Goal: Task Accomplishment & Management: Use online tool/utility

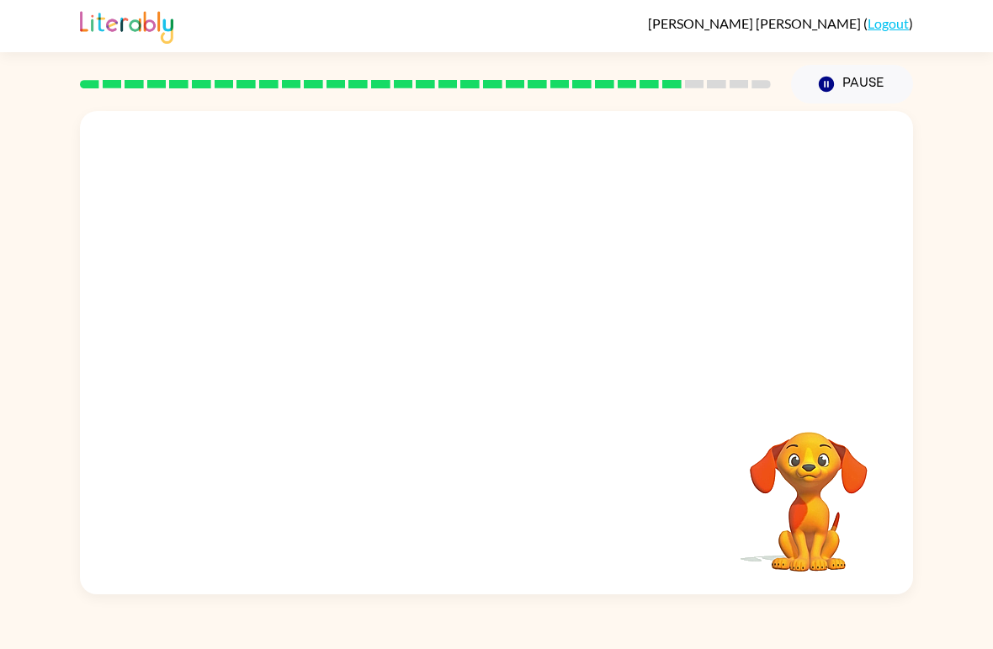
click at [815, 411] on video "Your browser must support playing .mp4 files to use Literably. Please try using…" at bounding box center [808, 489] width 168 height 168
click at [829, 441] on video "Your browser must support playing .mp4 files to use Literably. Please try using…" at bounding box center [808, 489] width 168 height 168
click at [737, 173] on div at bounding box center [496, 253] width 833 height 285
click at [736, 173] on div at bounding box center [496, 253] width 833 height 285
click at [633, 213] on div at bounding box center [496, 253] width 833 height 285
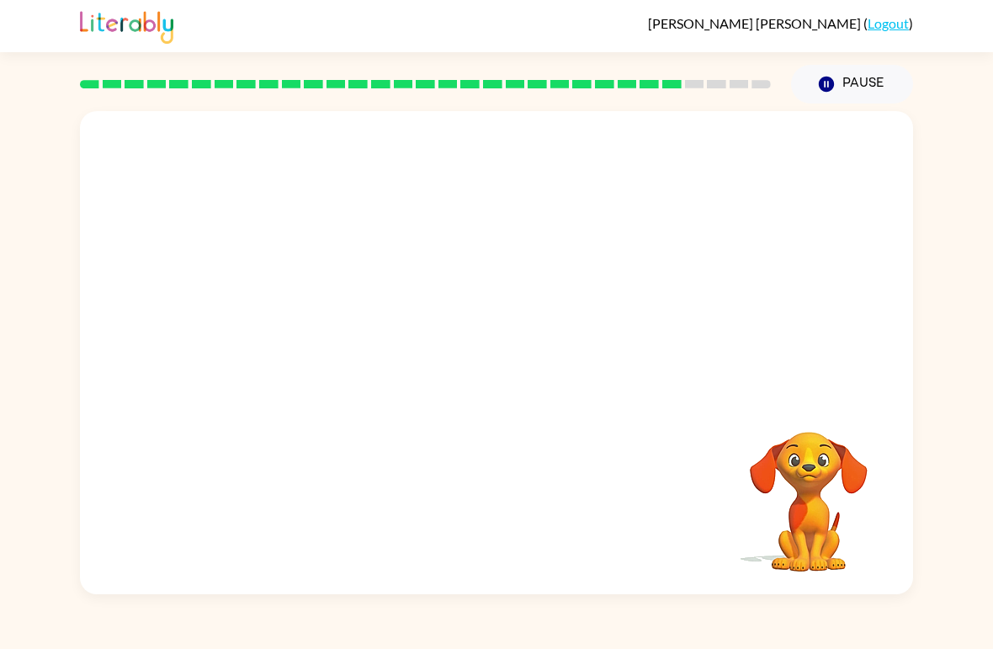
click at [572, 217] on div at bounding box center [496, 253] width 833 height 285
click at [589, 103] on div at bounding box center [425, 84] width 711 height 59
click at [579, 267] on div at bounding box center [496, 253] width 833 height 285
click at [543, 322] on video "Your browser must support playing .mp4 files to use Literably. Please try using…" at bounding box center [496, 253] width 833 height 285
click at [553, 298] on video "Your browser must support playing .mp4 files to use Literably. Please try using…" at bounding box center [496, 253] width 833 height 285
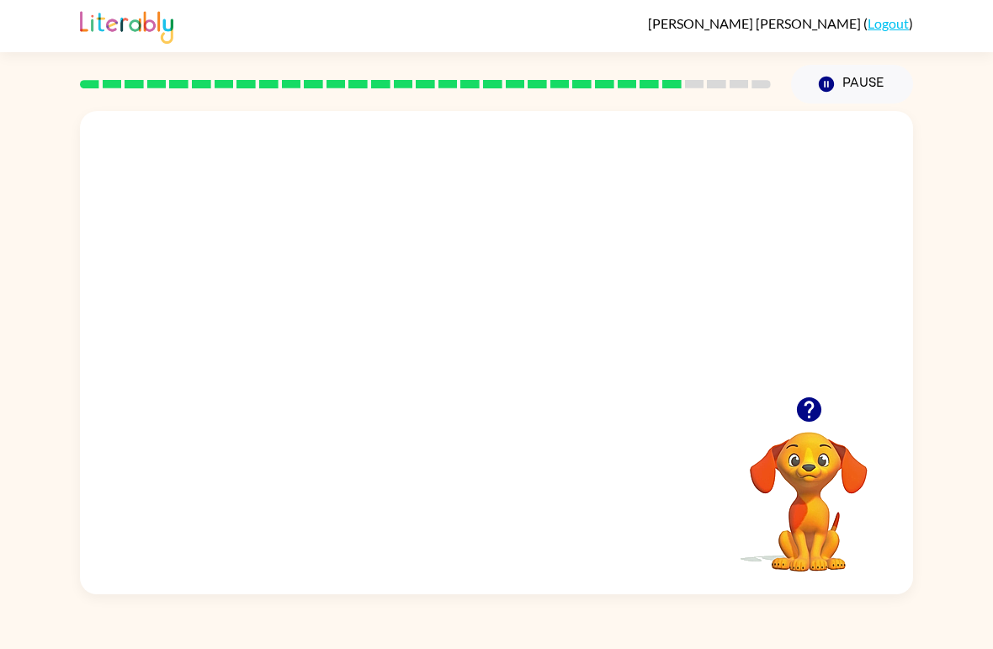
click at [544, 300] on video "Your browser must support playing .mp4 files to use Literably. Please try using…" at bounding box center [496, 253] width 833 height 285
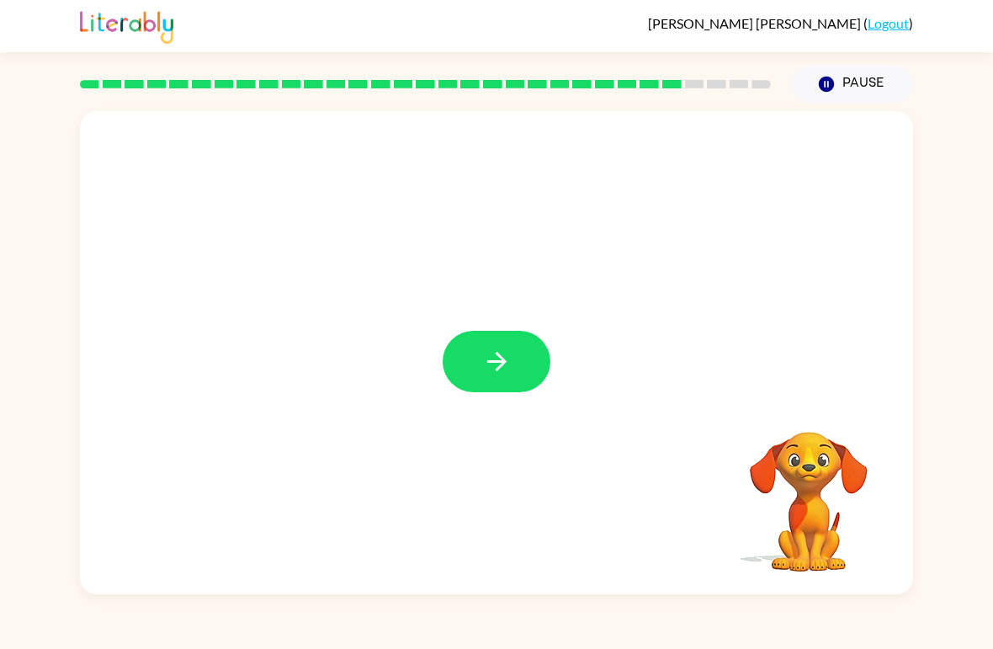
click at [514, 368] on button "button" at bounding box center [497, 361] width 108 height 61
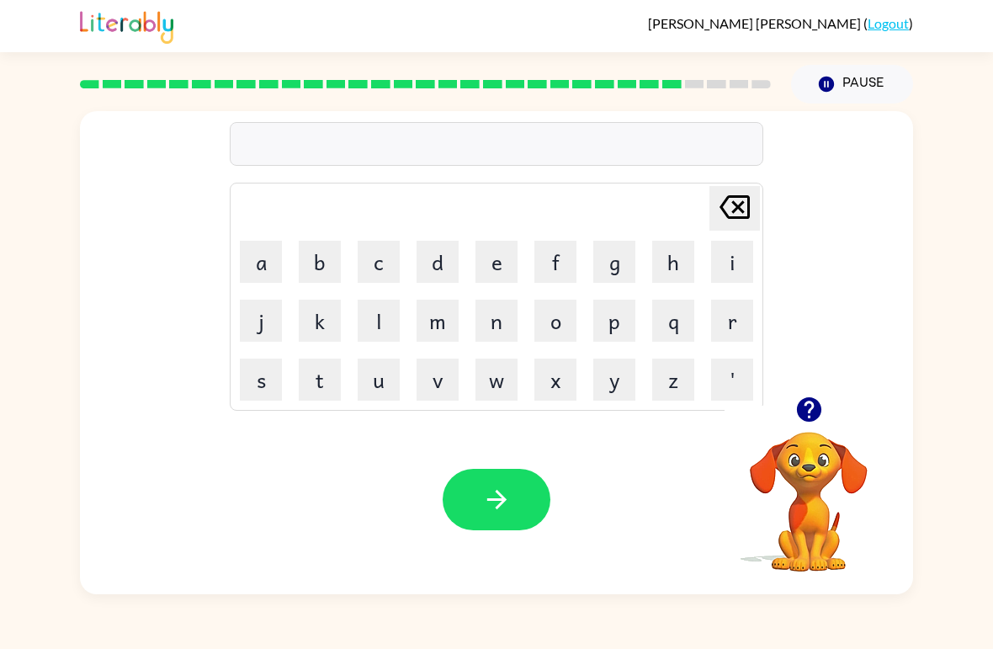
click at [806, 415] on icon "button" at bounding box center [808, 409] width 24 height 24
click at [262, 379] on button "s" at bounding box center [261, 379] width 42 height 42
click at [330, 378] on button "t" at bounding box center [320, 379] width 42 height 42
click at [738, 317] on button "r" at bounding box center [732, 320] width 42 height 42
click at [257, 257] on button "a" at bounding box center [261, 262] width 42 height 42
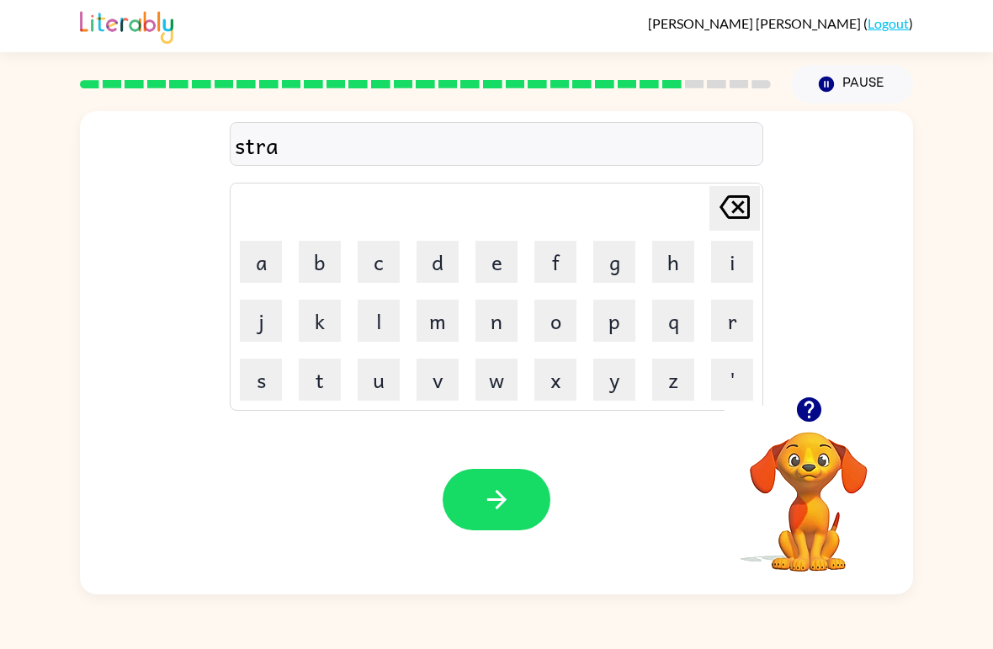
click at [729, 276] on button "i" at bounding box center [732, 262] width 42 height 42
click at [485, 326] on button "n" at bounding box center [496, 320] width 42 height 42
click at [510, 490] on icon "button" at bounding box center [496, 499] width 29 height 29
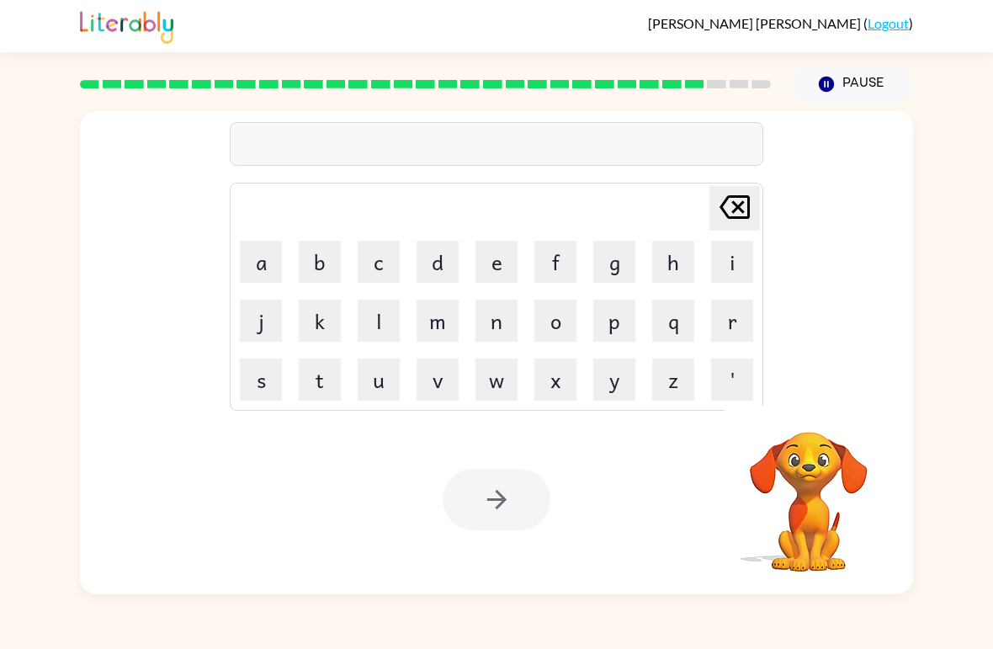
click at [261, 374] on button "s" at bounding box center [261, 379] width 42 height 42
click at [260, 264] on button "a" at bounding box center [261, 262] width 42 height 42
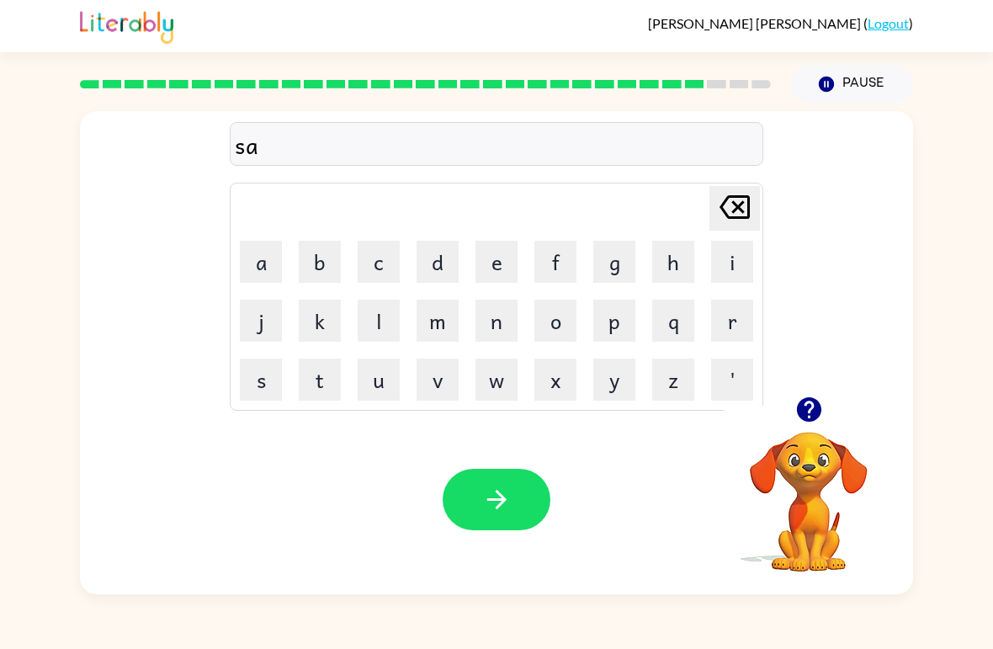
click at [734, 201] on icon "Delete Delete last character input" at bounding box center [734, 207] width 40 height 40
click at [673, 266] on button "h" at bounding box center [673, 262] width 42 height 42
click at [254, 267] on button "a" at bounding box center [261, 262] width 42 height 42
click at [604, 324] on button "p" at bounding box center [614, 320] width 42 height 42
click at [506, 259] on button "e" at bounding box center [496, 262] width 42 height 42
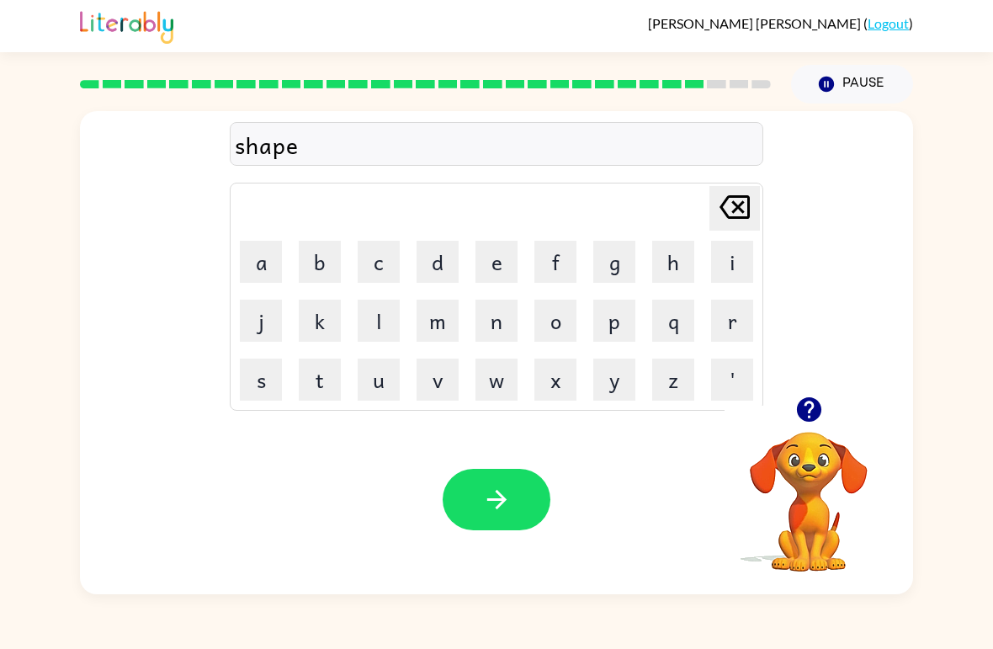
click at [546, 471] on div at bounding box center [497, 499] width 108 height 61
click at [533, 505] on button "button" at bounding box center [497, 499] width 108 height 61
click at [500, 273] on button "e" at bounding box center [496, 262] width 42 height 42
click at [552, 370] on button "x" at bounding box center [555, 379] width 42 height 42
click at [499, 273] on button "e" at bounding box center [496, 262] width 42 height 42
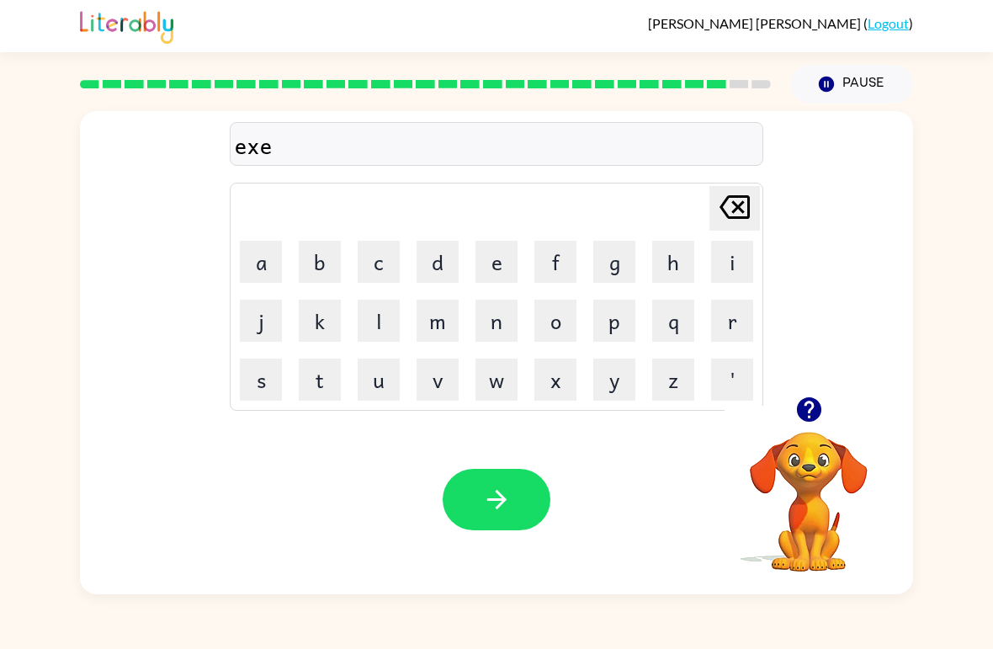
click at [389, 319] on button "l" at bounding box center [379, 320] width 42 height 42
click at [497, 268] on button "e" at bounding box center [496, 262] width 42 height 42
click at [488, 316] on button "n" at bounding box center [496, 320] width 42 height 42
click at [334, 374] on button "t" at bounding box center [320, 379] width 42 height 42
click at [529, 504] on button "button" at bounding box center [497, 499] width 108 height 61
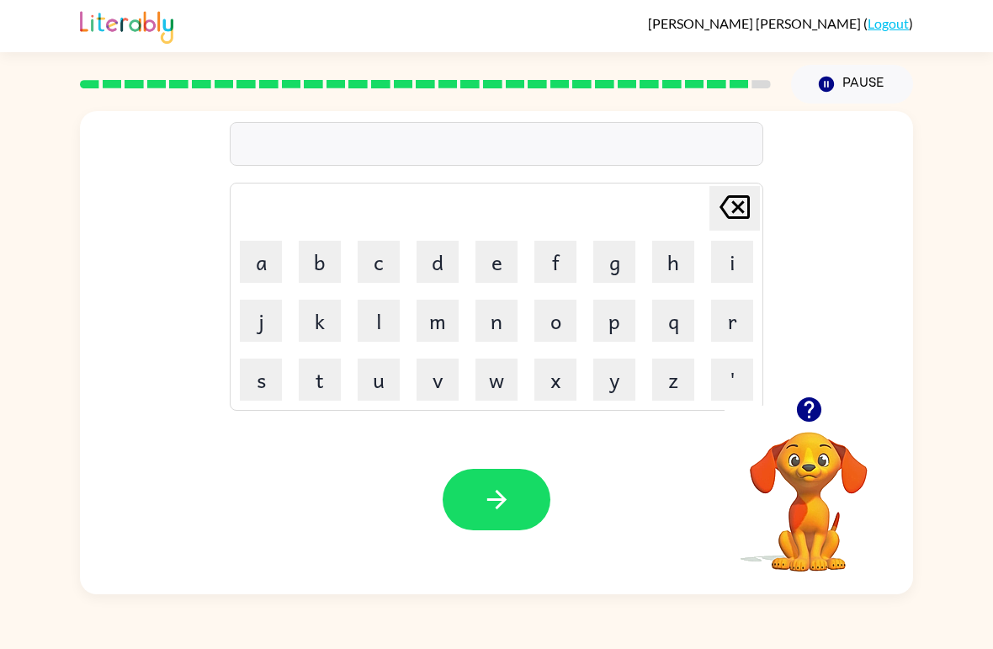
click at [263, 318] on button "j" at bounding box center [261, 320] width 42 height 42
click at [262, 273] on button "a" at bounding box center [261, 262] width 42 height 42
click at [497, 382] on button "w" at bounding box center [496, 379] width 42 height 42
click at [327, 260] on button "b" at bounding box center [320, 262] width 42 height 42
click at [729, 331] on button "r" at bounding box center [732, 320] width 42 height 42
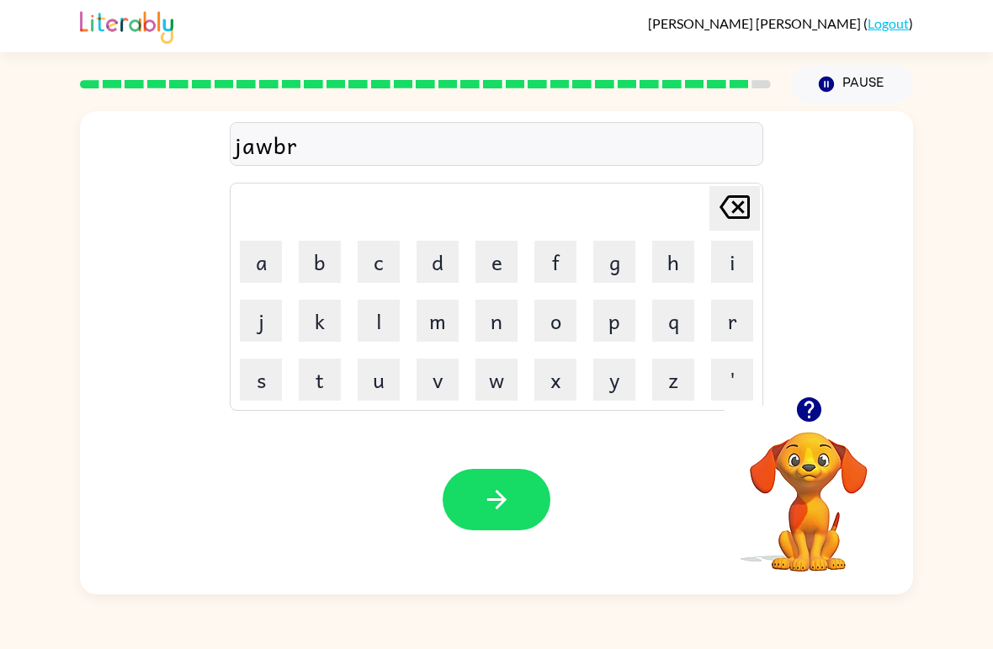
click at [257, 267] on button "a" at bounding box center [261, 262] width 42 height 42
click at [333, 319] on button "k" at bounding box center [320, 320] width 42 height 42
click at [494, 260] on button "e" at bounding box center [496, 262] width 42 height 42
click at [721, 319] on button "r" at bounding box center [732, 320] width 42 height 42
click at [515, 492] on button "button" at bounding box center [497, 499] width 108 height 61
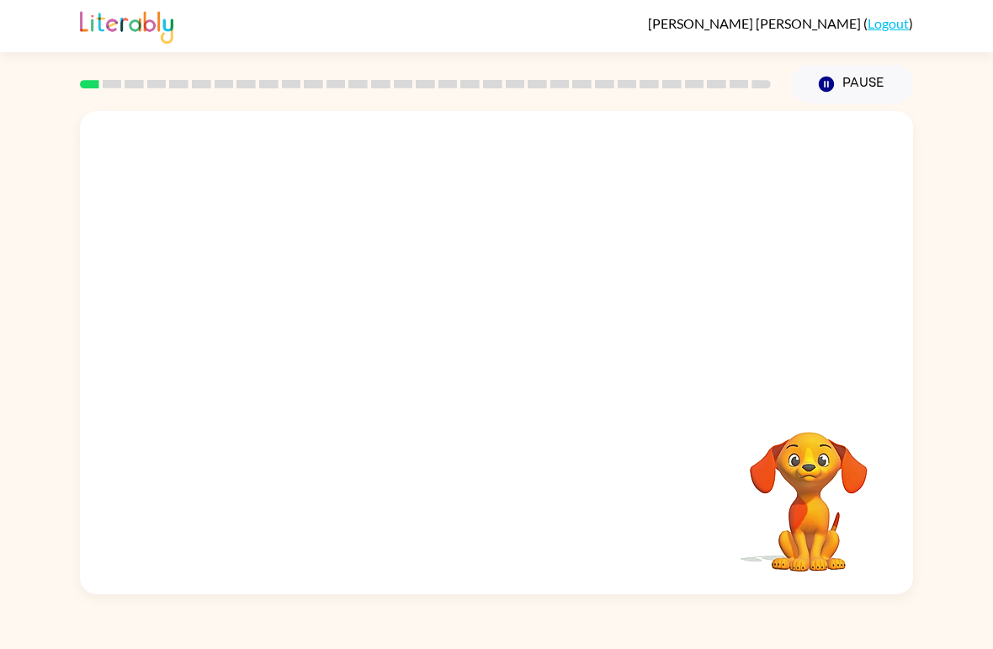
click at [720, 275] on div at bounding box center [496, 253] width 833 height 285
click at [199, 489] on div "Your browser must support playing .mp4 files to use Literably. Please try using…" at bounding box center [496, 352] width 833 height 483
click at [579, 357] on div at bounding box center [496, 253] width 833 height 285
click at [761, 635] on div "[PERSON_NAME] ( Logout ) Pause Pause Your browser must support playing .mp4 fil…" at bounding box center [496, 324] width 993 height 649
click at [306, 312] on video "Your browser must support playing .mp4 files to use Literably. Please try using…" at bounding box center [496, 253] width 833 height 285
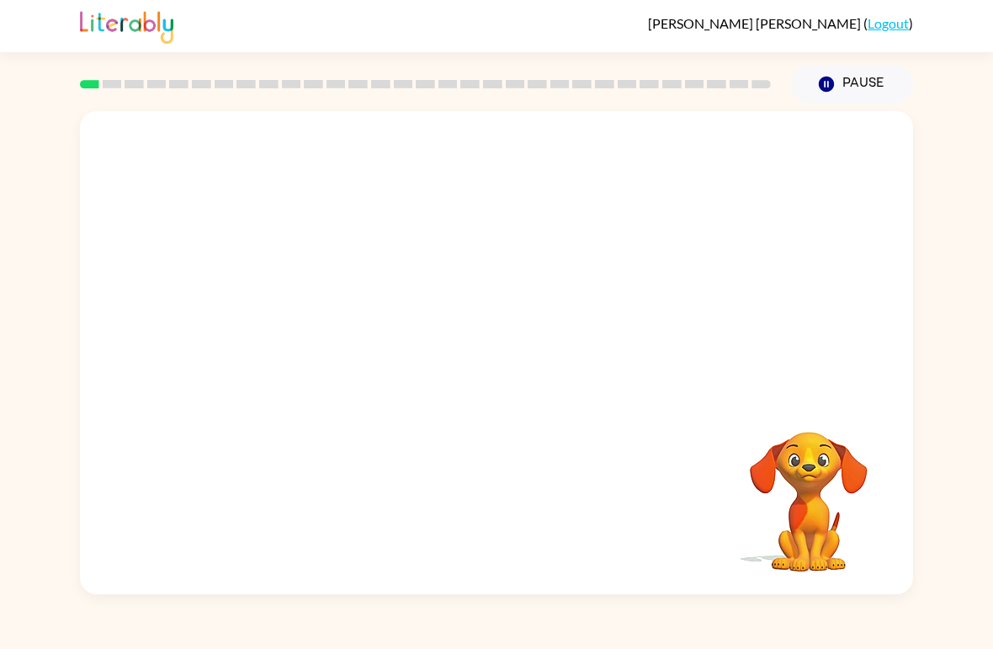
click at [307, 334] on video "Your browser must support playing .mp4 files to use Literably. Please try using…" at bounding box center [496, 253] width 833 height 285
click at [306, 333] on video "Your browser must support playing .mp4 files to use Literably. Please try using…" at bounding box center [496, 253] width 833 height 285
click at [297, 328] on video "Your browser must support playing .mp4 files to use Literably. Please try using…" at bounding box center [496, 253] width 833 height 285
click at [297, 327] on video "Your browser must support playing .mp4 files to use Literably. Please try using…" at bounding box center [496, 253] width 833 height 285
click at [323, 330] on video "Your browser must support playing .mp4 files to use Literably. Please try using…" at bounding box center [496, 253] width 833 height 285
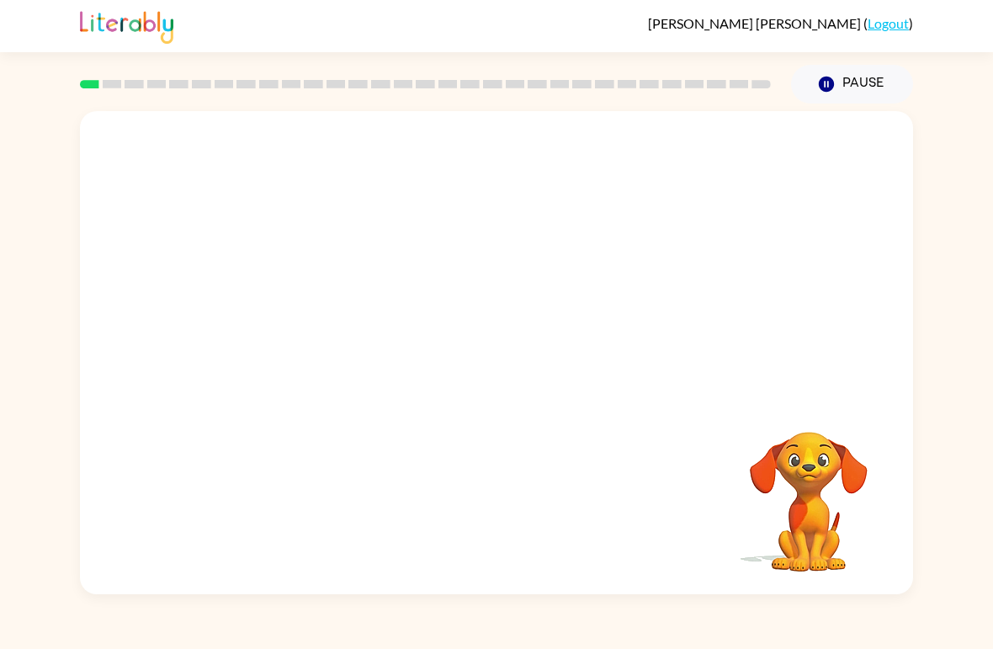
click at [201, 315] on video "Your browser must support playing .mp4 files to use Literably. Please try using…" at bounding box center [496, 253] width 833 height 285
click at [537, 334] on div at bounding box center [497, 361] width 108 height 61
click at [490, 347] on icon "button" at bounding box center [496, 361] width 29 height 29
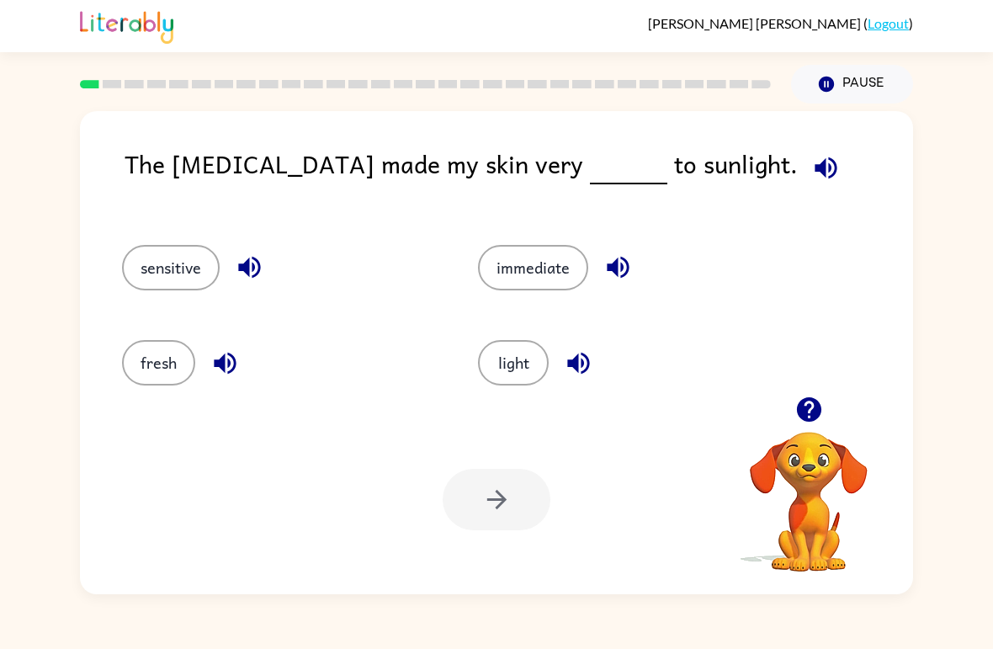
click at [509, 365] on button "light" at bounding box center [513, 362] width 71 height 45
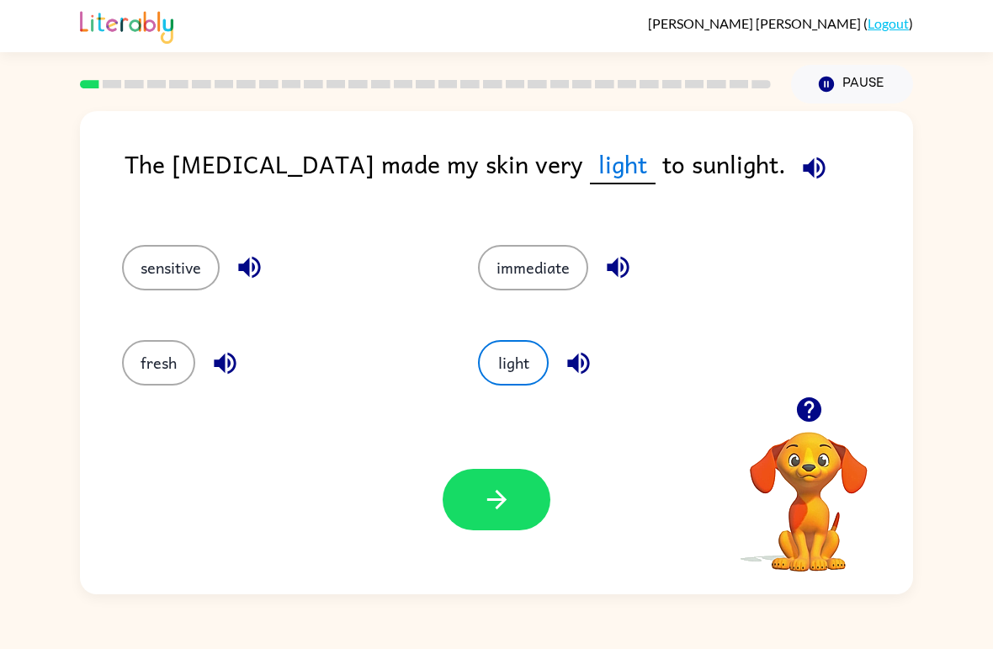
click at [513, 489] on button "button" at bounding box center [497, 499] width 108 height 61
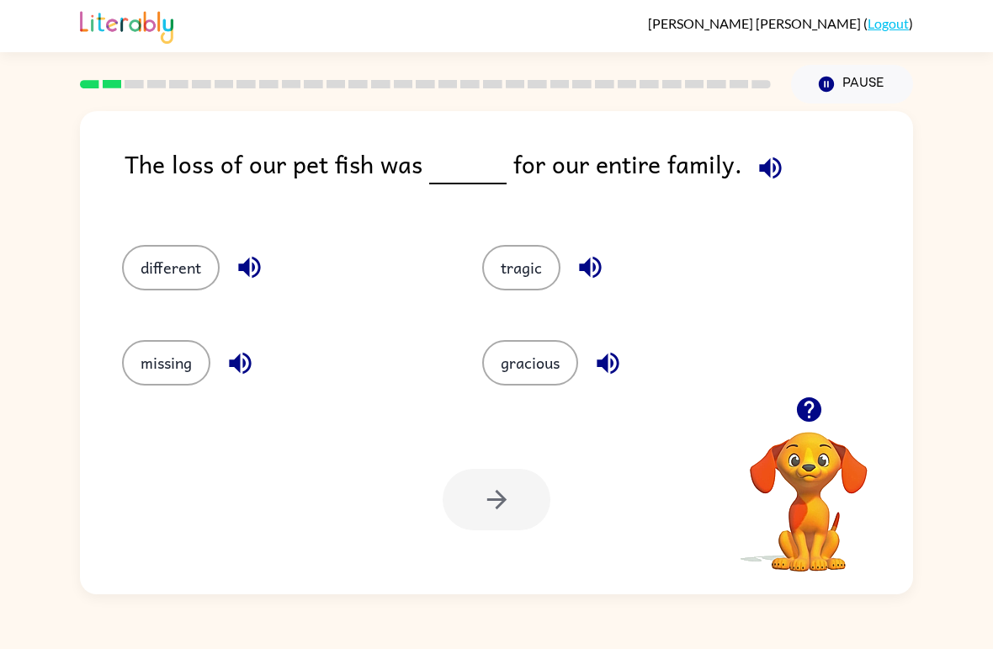
click at [149, 333] on div "missing" at bounding box center [270, 355] width 360 height 95
click at [148, 332] on div "missing" at bounding box center [270, 355] width 360 height 95
click at [169, 283] on button "different" at bounding box center [171, 267] width 98 height 45
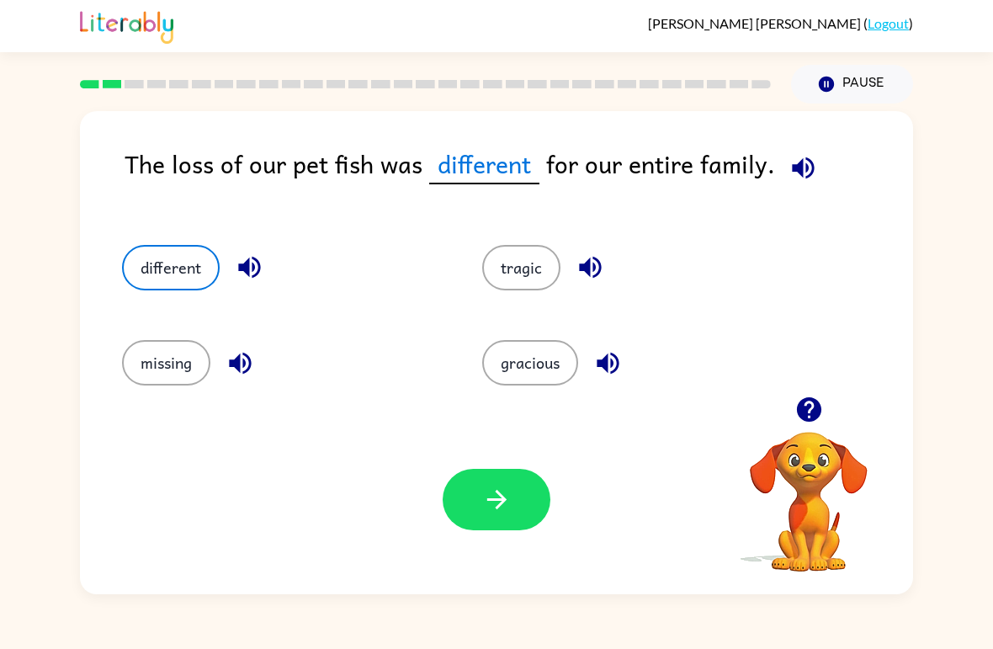
click at [169, 282] on button "different" at bounding box center [171, 267] width 98 height 45
click at [156, 319] on div "missing" at bounding box center [270, 355] width 360 height 95
click at [155, 319] on div "missing" at bounding box center [270, 355] width 360 height 95
click at [527, 257] on button "tragic" at bounding box center [521, 267] width 78 height 45
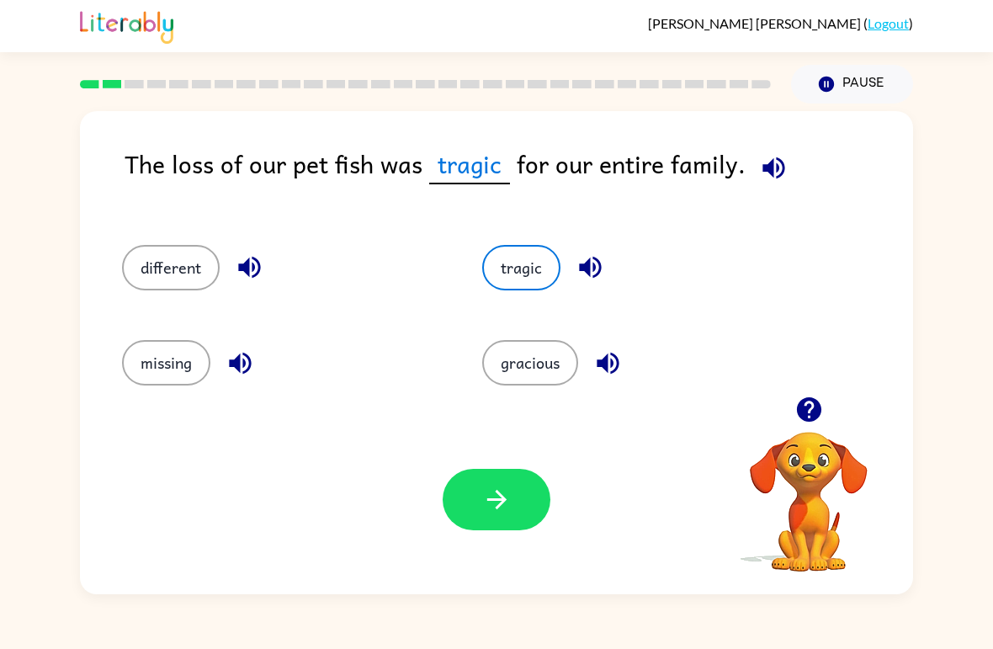
click at [502, 501] on icon "button" at bounding box center [495, 499] width 19 height 19
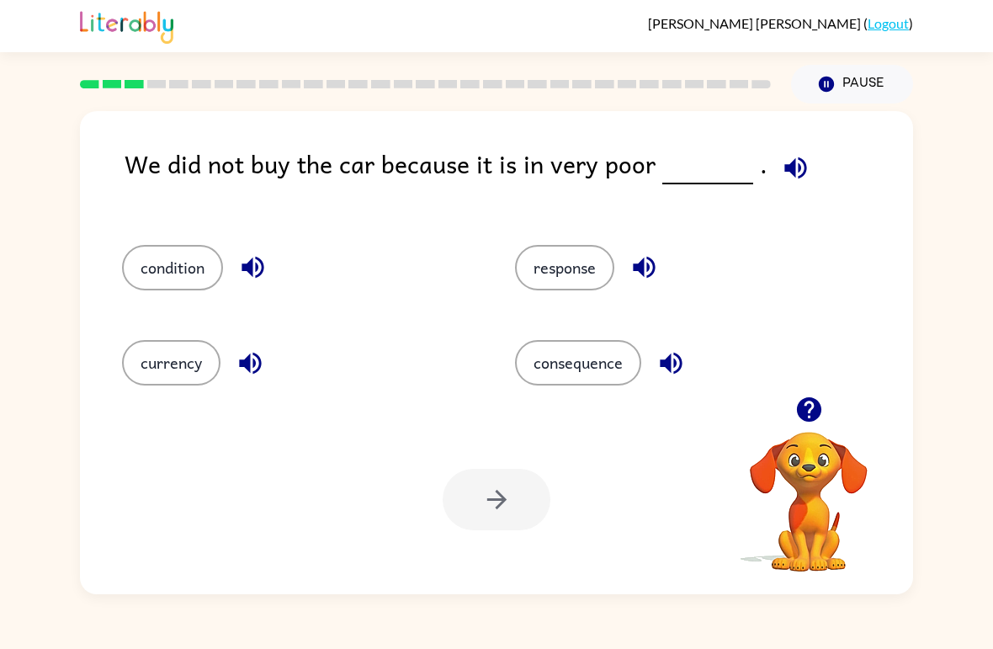
click at [190, 268] on button "condition" at bounding box center [172, 267] width 101 height 45
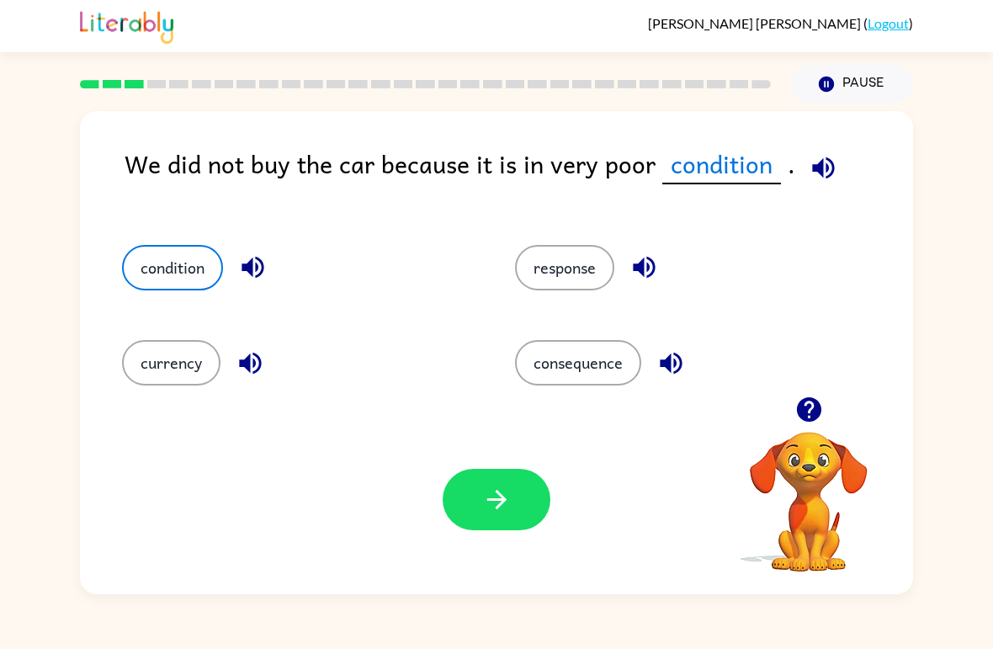
click at [507, 501] on icon "button" at bounding box center [496, 499] width 29 height 29
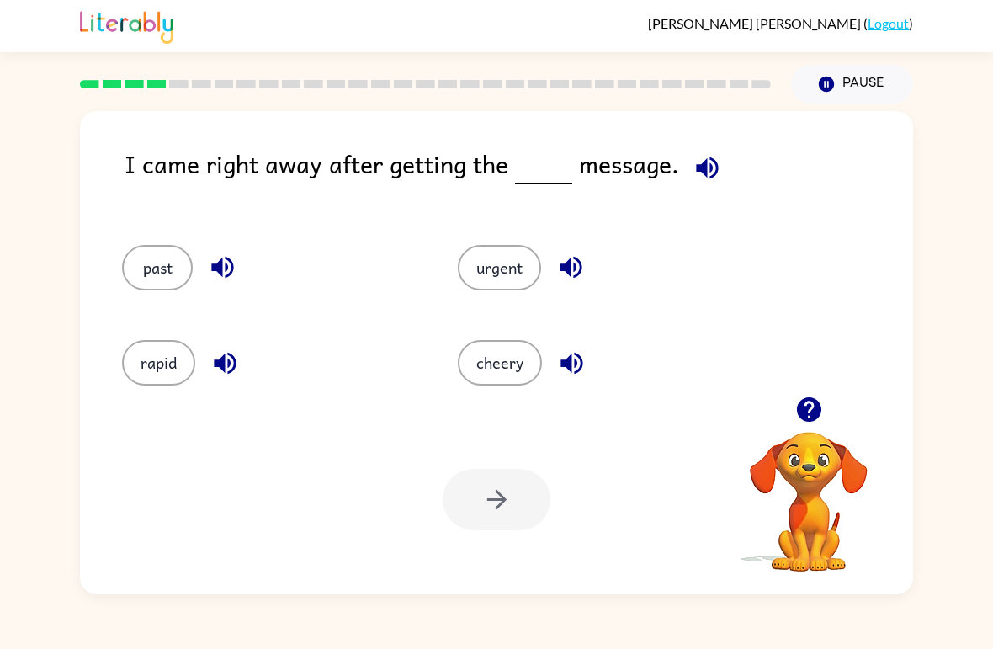
click at [474, 262] on button "urgent" at bounding box center [499, 267] width 83 height 45
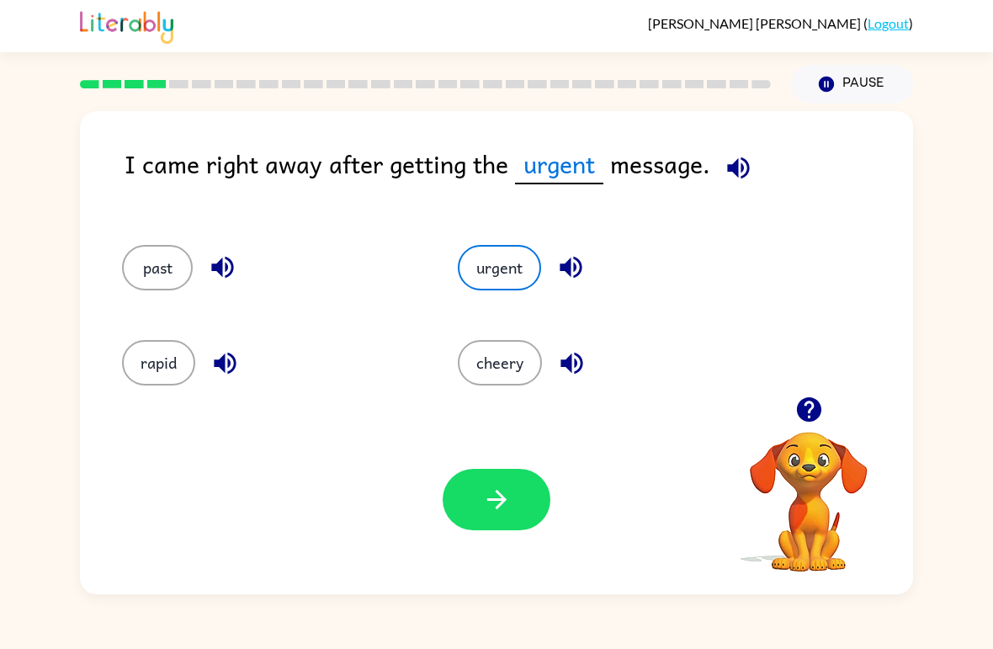
click at [515, 491] on button "button" at bounding box center [497, 499] width 108 height 61
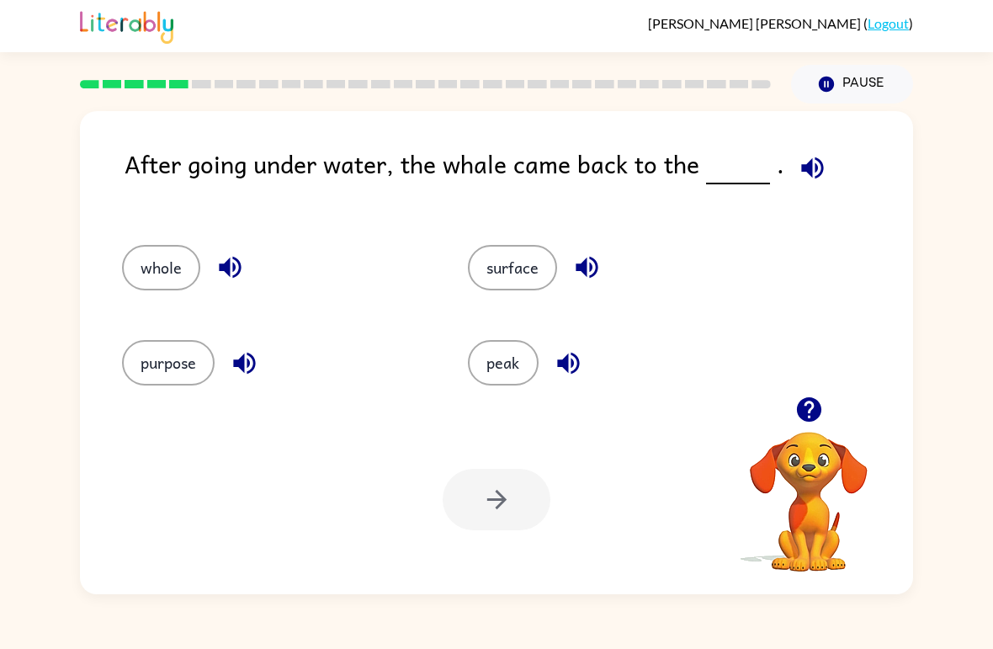
click at [523, 262] on button "surface" at bounding box center [512, 267] width 89 height 45
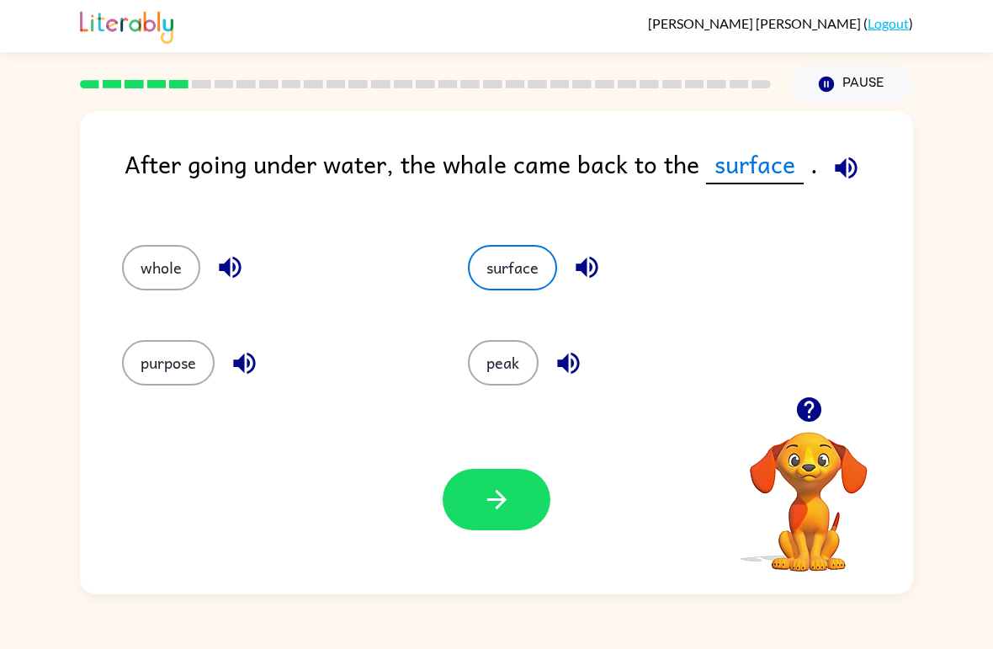
click at [523, 511] on button "button" at bounding box center [497, 499] width 108 height 61
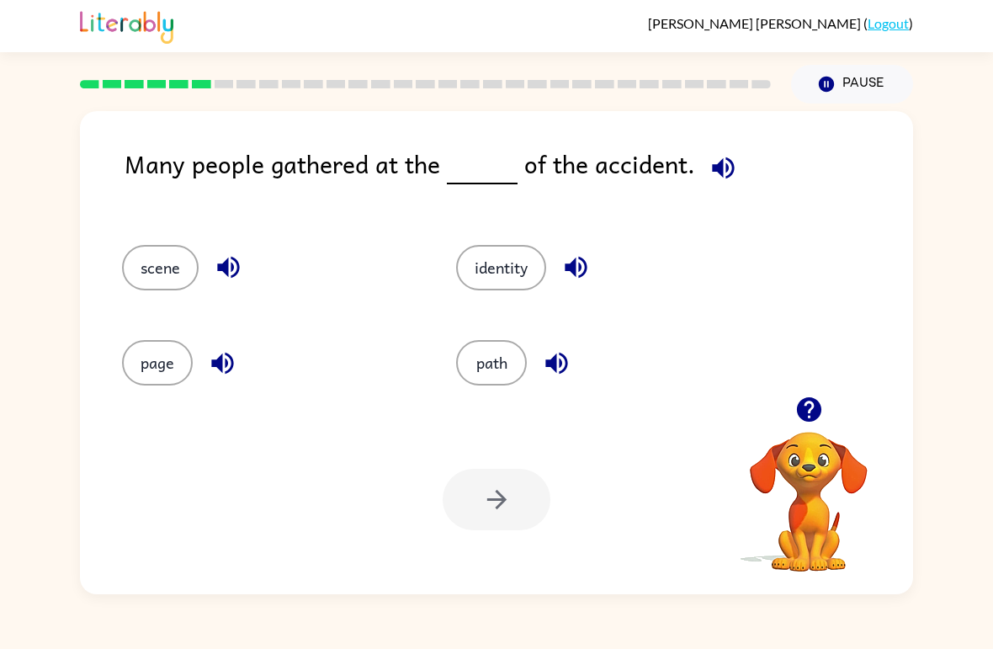
click at [149, 256] on button "scene" at bounding box center [160, 267] width 77 height 45
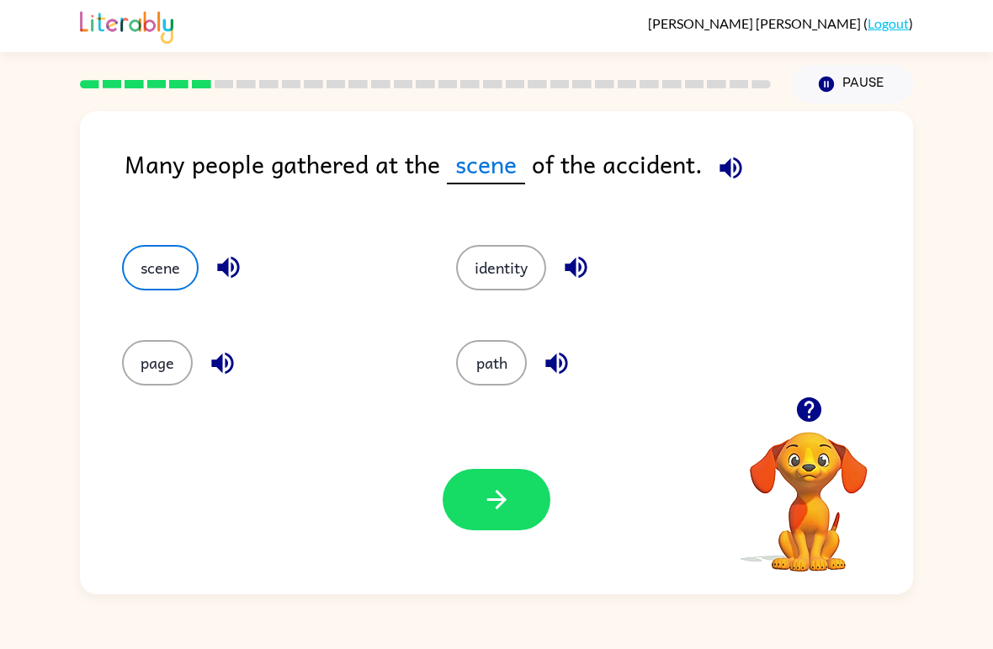
click at [148, 255] on button "scene" at bounding box center [160, 267] width 77 height 45
click at [498, 485] on button "button" at bounding box center [497, 499] width 108 height 61
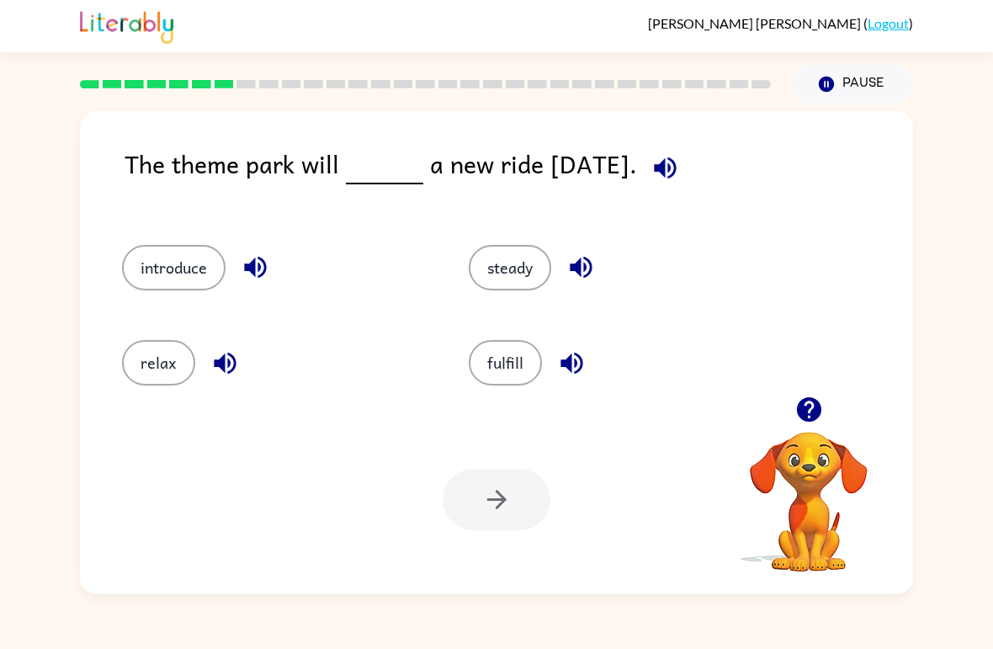
click at [156, 272] on button "introduce" at bounding box center [173, 267] width 103 height 45
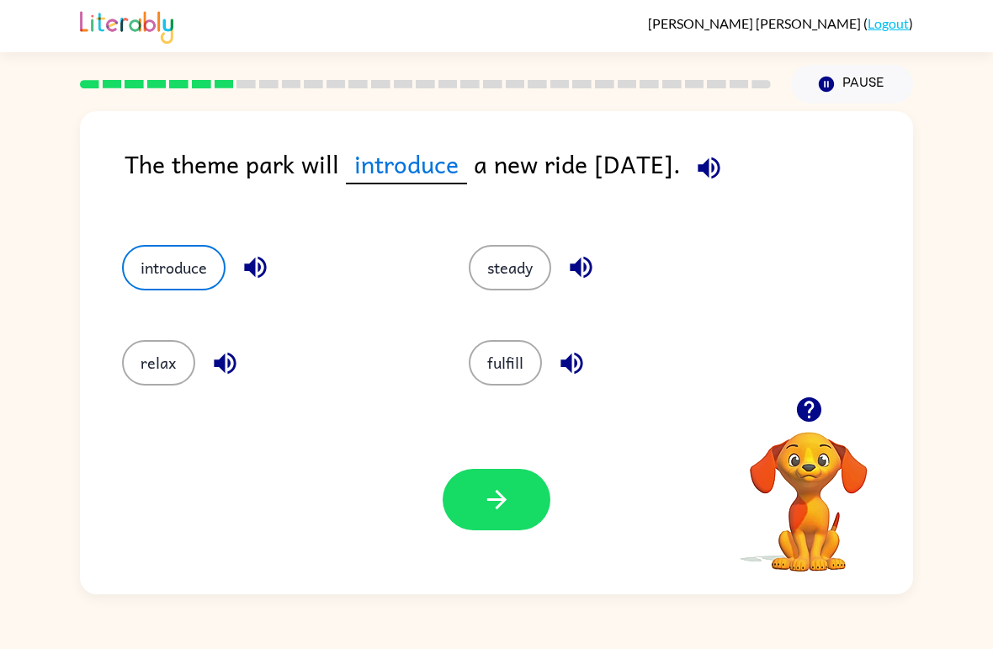
click at [500, 505] on icon "button" at bounding box center [495, 499] width 19 height 19
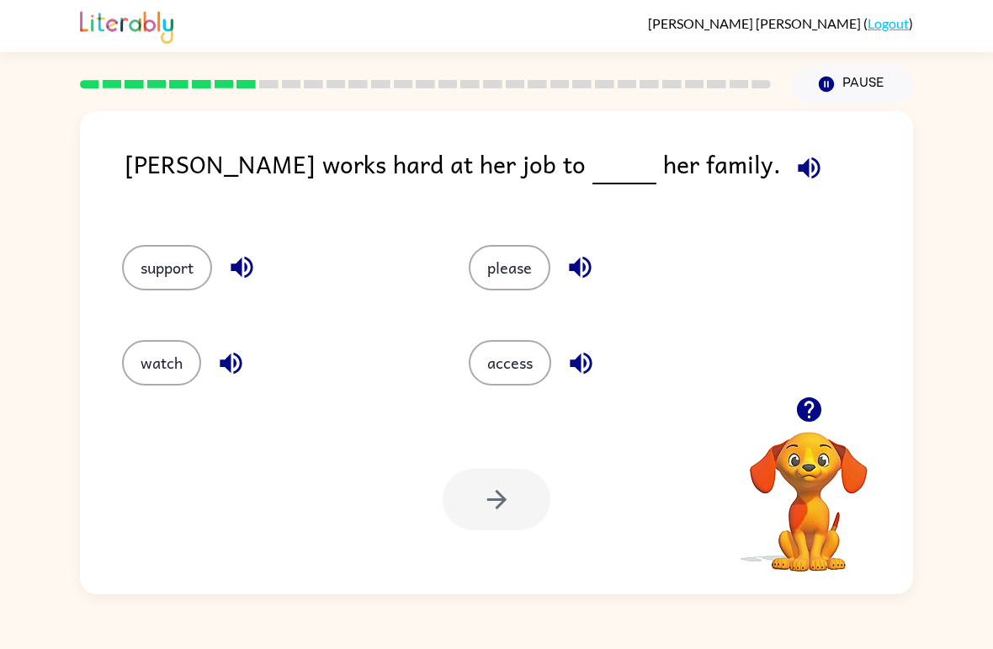
click at [154, 250] on button "support" at bounding box center [167, 267] width 90 height 45
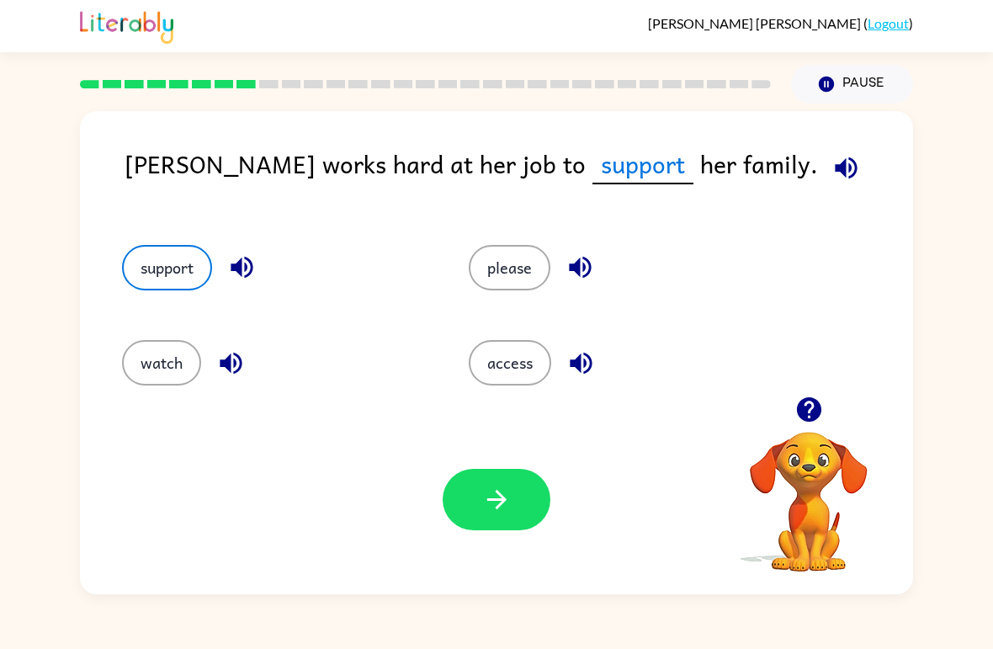
click at [515, 501] on button "button" at bounding box center [497, 499] width 108 height 61
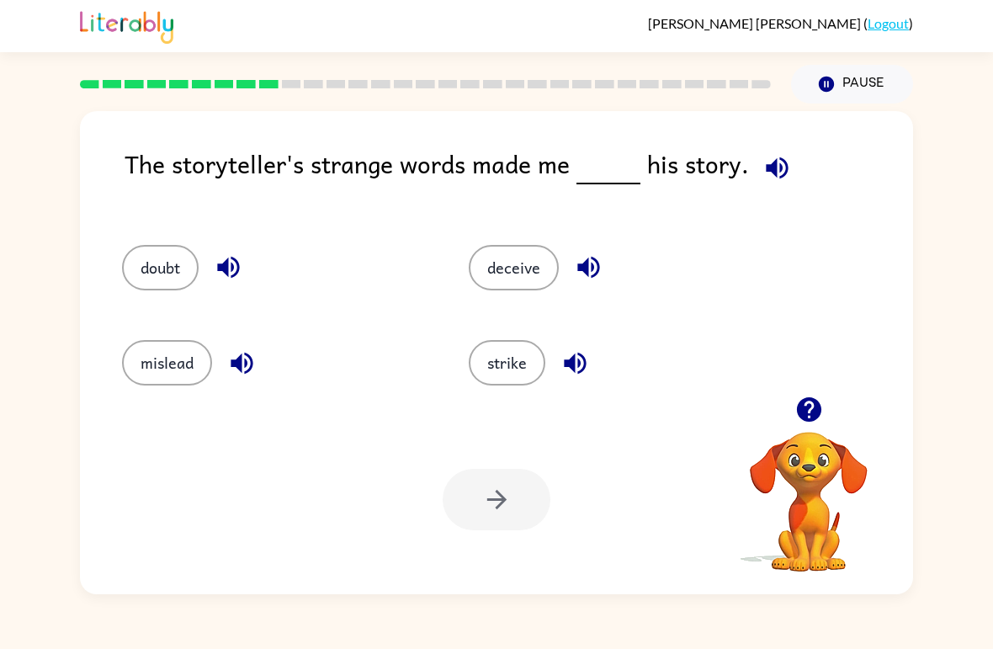
click at [173, 273] on button "doubt" at bounding box center [160, 267] width 77 height 45
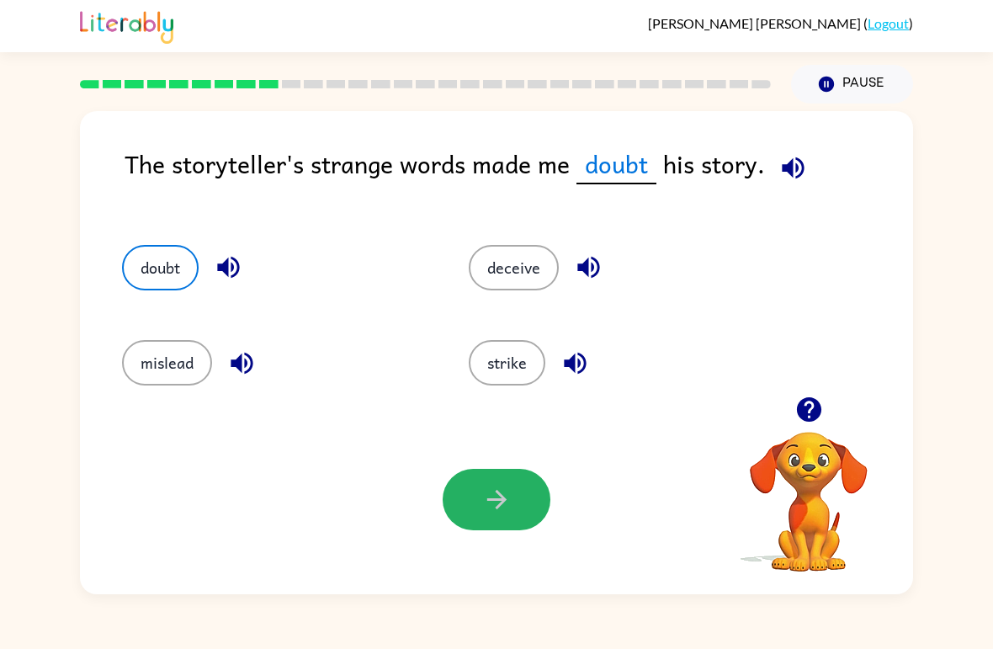
click at [488, 494] on icon "button" at bounding box center [496, 499] width 29 height 29
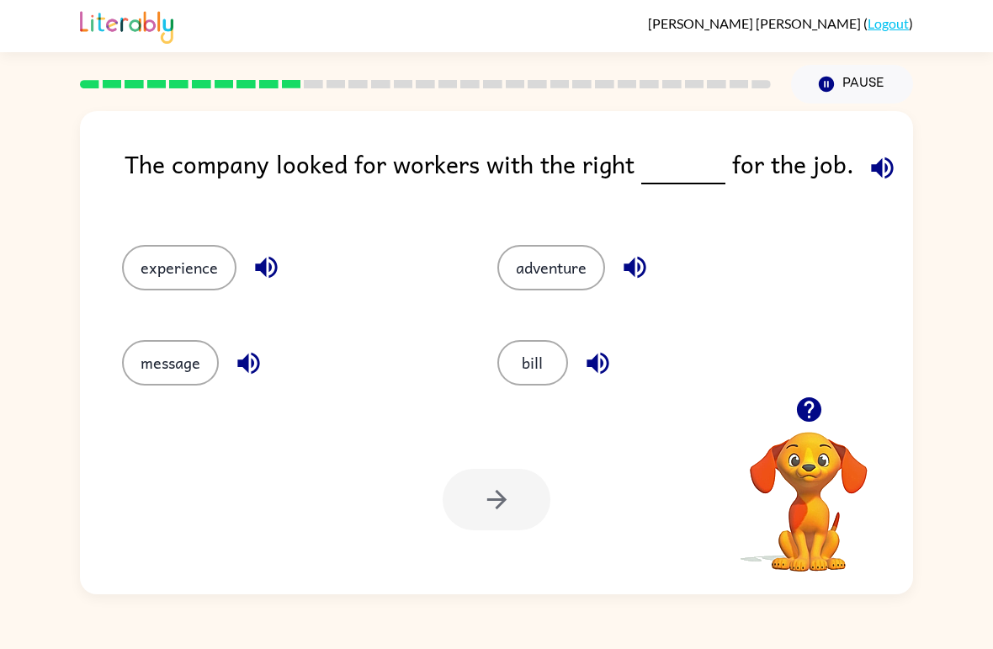
click at [189, 274] on button "experience" at bounding box center [179, 267] width 114 height 45
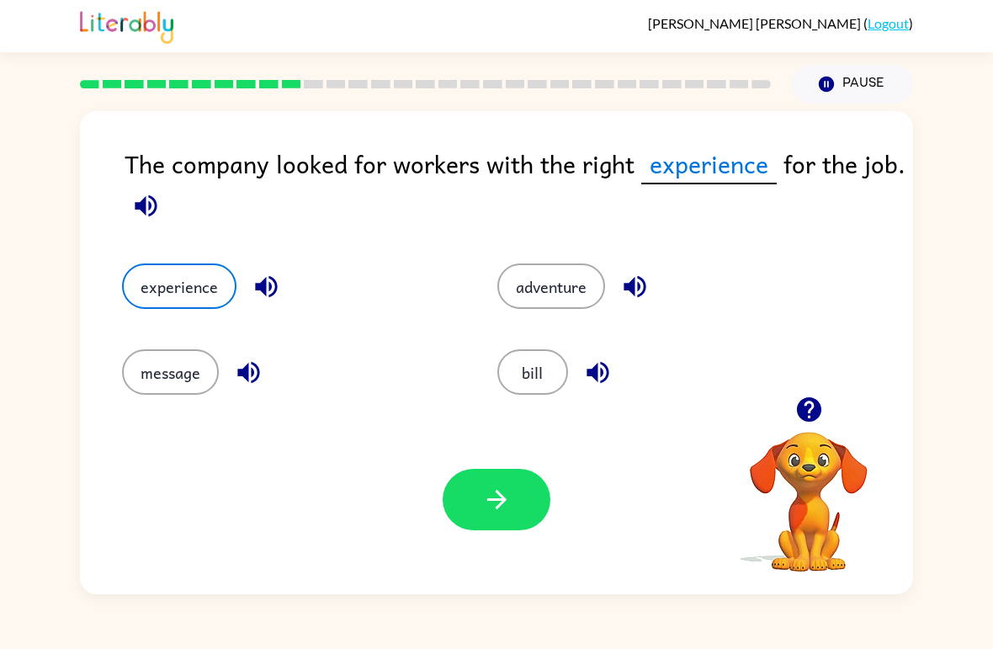
click at [530, 464] on div "Your browser must support playing .mp4 files to use Literably. Please try using…" at bounding box center [496, 499] width 833 height 189
click at [505, 496] on icon "button" at bounding box center [496, 499] width 29 height 29
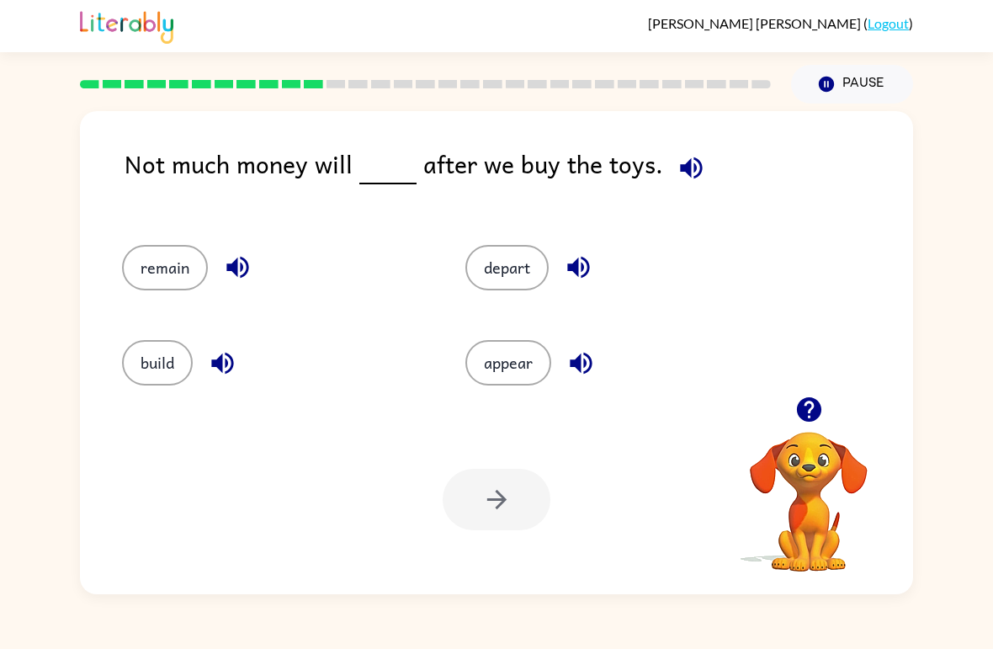
click at [171, 273] on button "remain" at bounding box center [165, 267] width 86 height 45
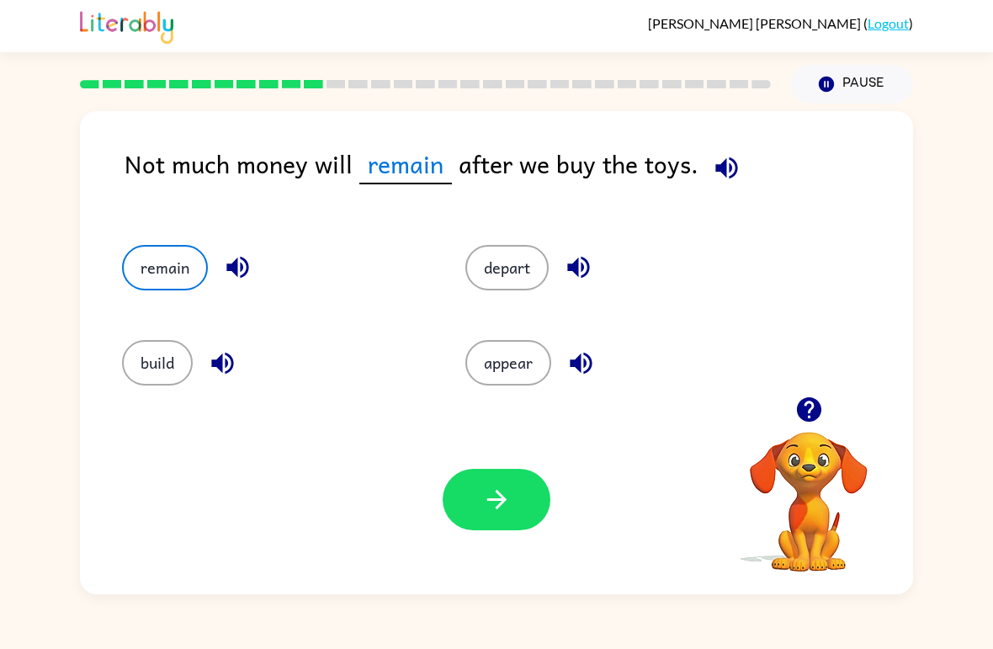
click at [477, 519] on button "button" at bounding box center [497, 499] width 108 height 61
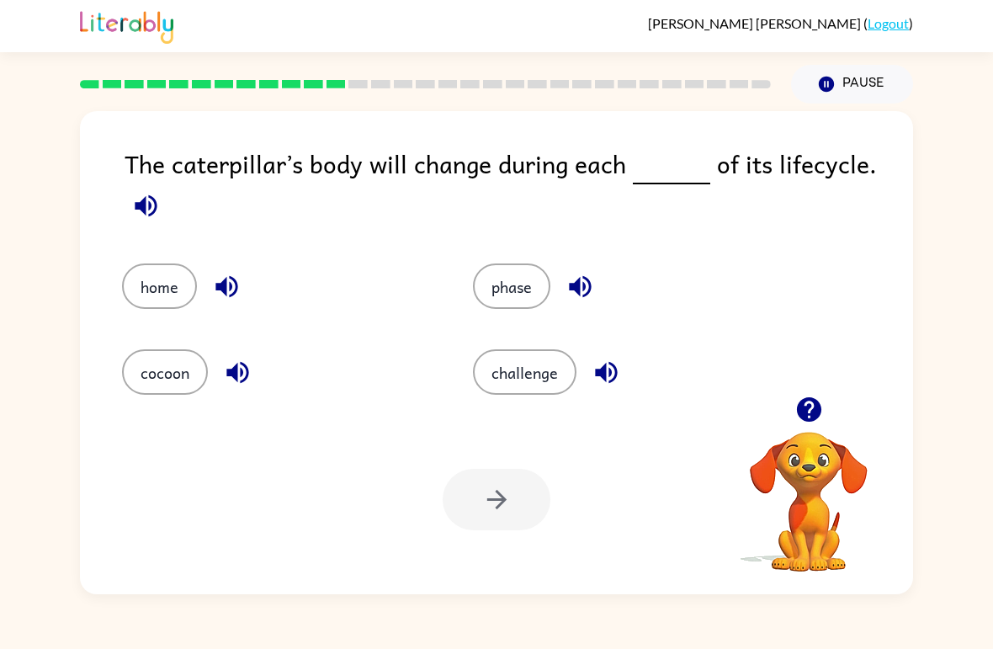
click at [516, 271] on button "phase" at bounding box center [511, 285] width 77 height 45
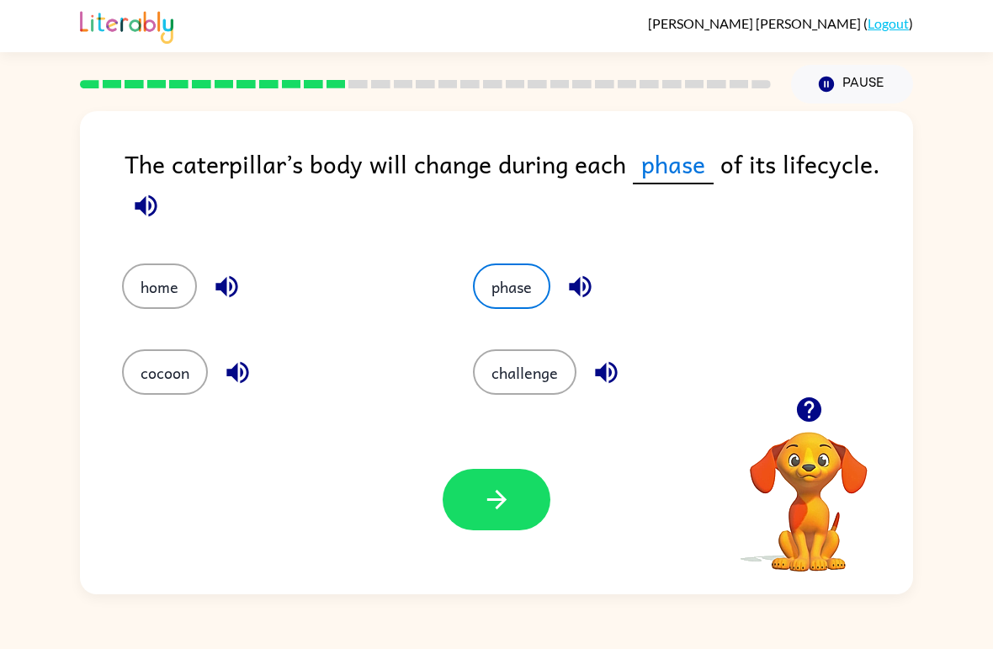
click at [513, 497] on button "button" at bounding box center [497, 499] width 108 height 61
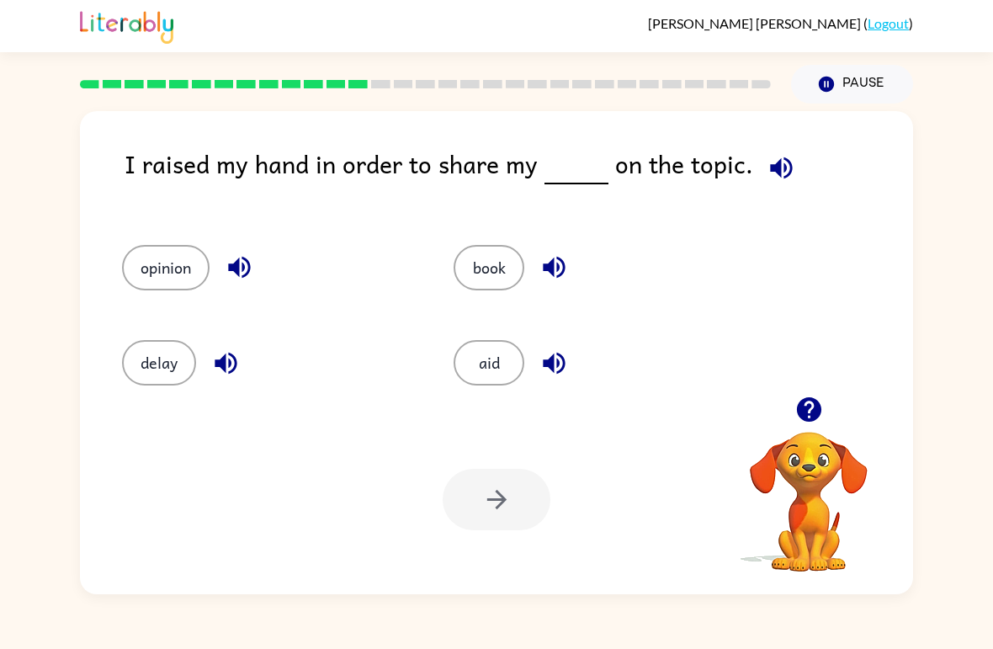
click at [167, 284] on button "opinion" at bounding box center [165, 267] width 87 height 45
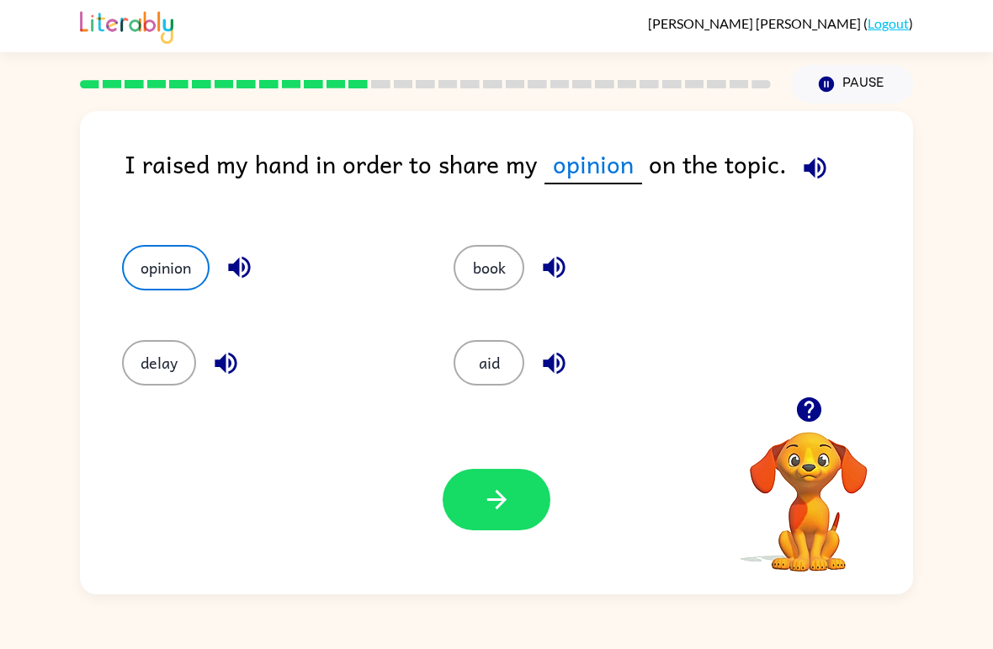
click at [497, 507] on icon "button" at bounding box center [495, 499] width 19 height 19
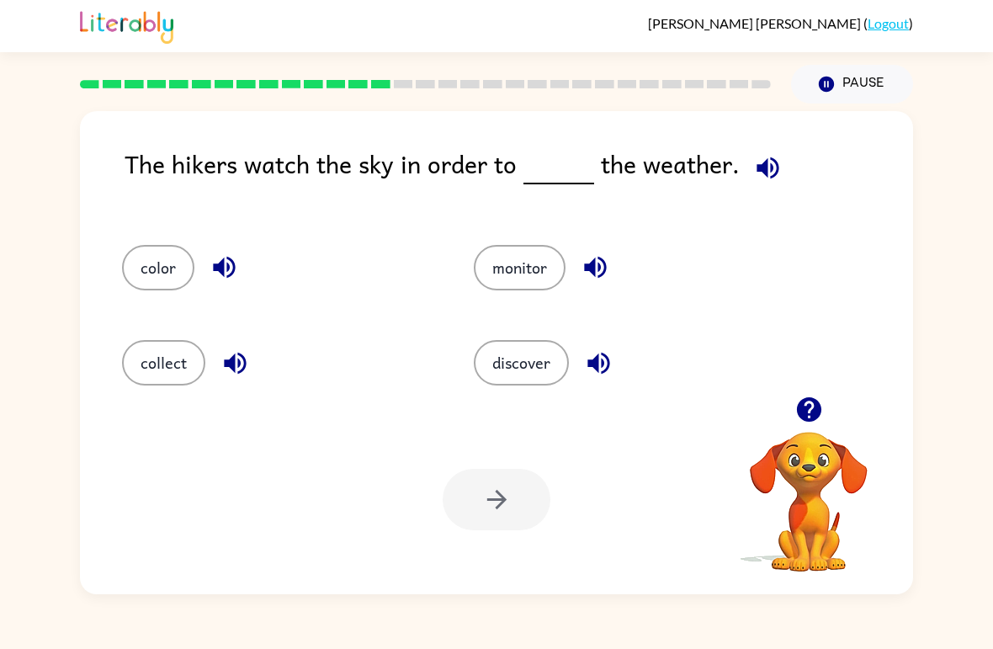
click at [516, 266] on button "monitor" at bounding box center [520, 267] width 92 height 45
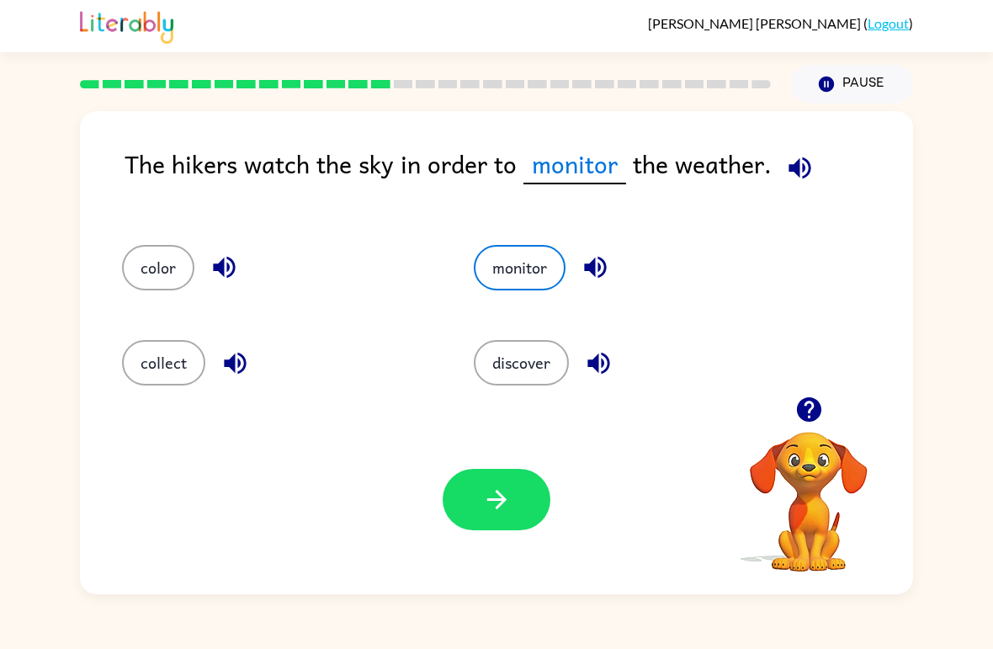
click at [495, 511] on icon "button" at bounding box center [496, 499] width 29 height 29
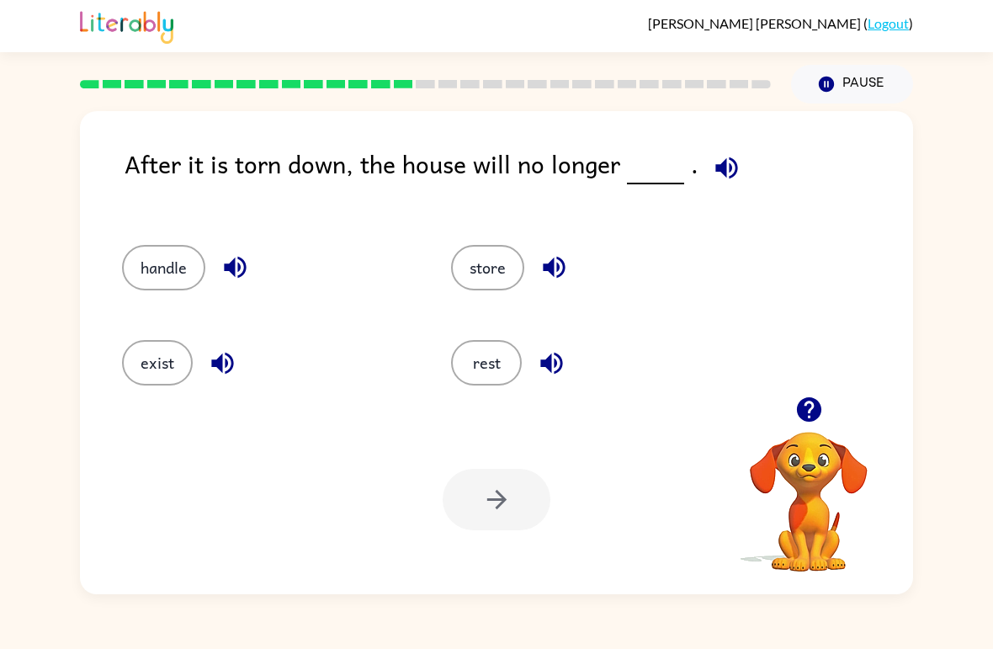
click at [173, 260] on button "handle" at bounding box center [163, 267] width 83 height 45
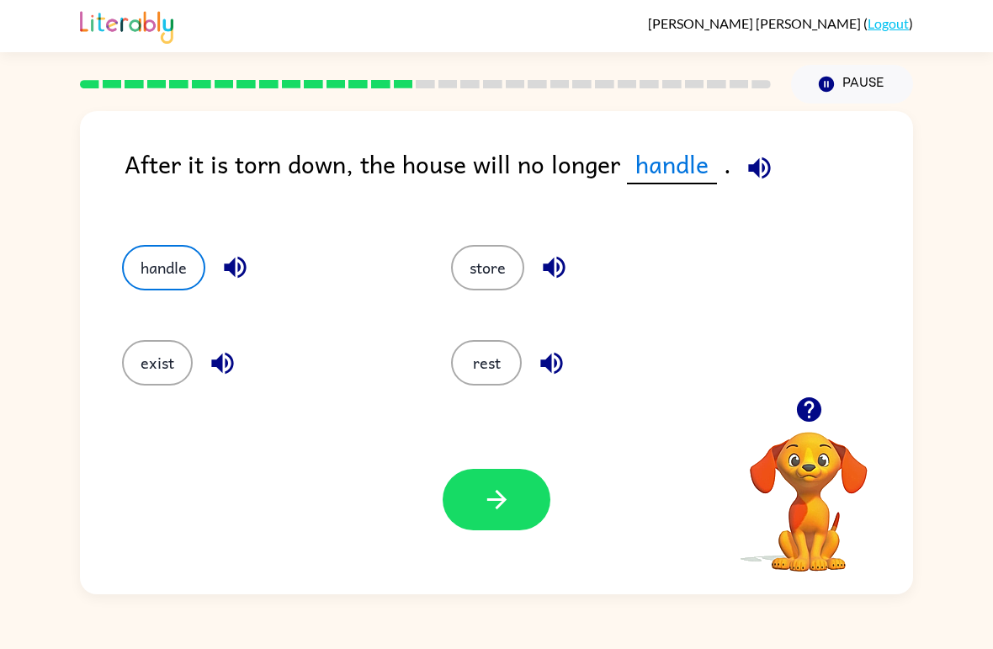
click at [511, 501] on button "button" at bounding box center [497, 499] width 108 height 61
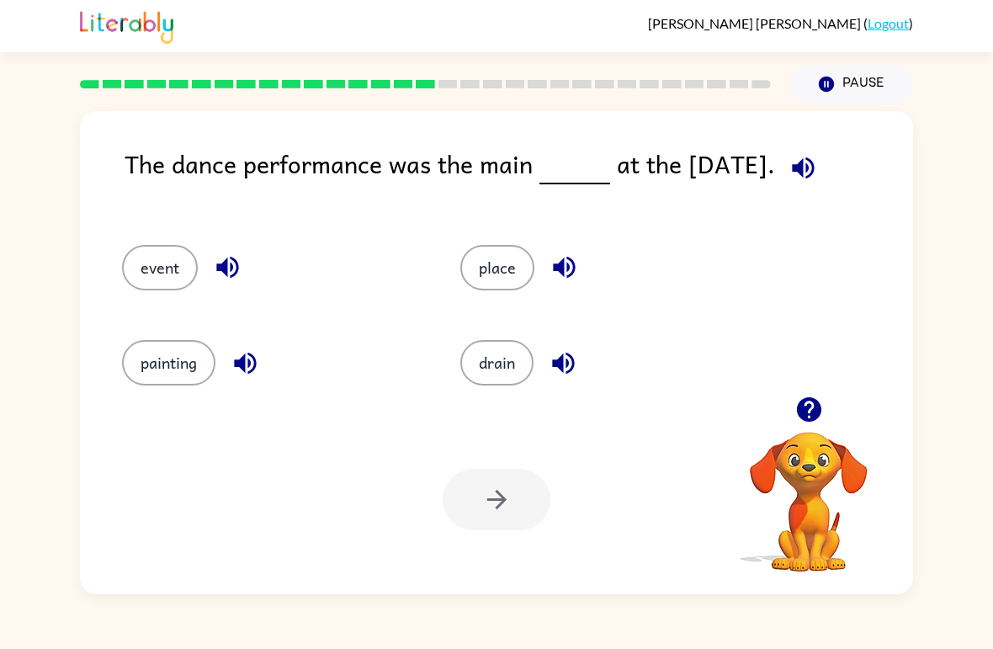
click at [173, 263] on button "event" at bounding box center [160, 267] width 76 height 45
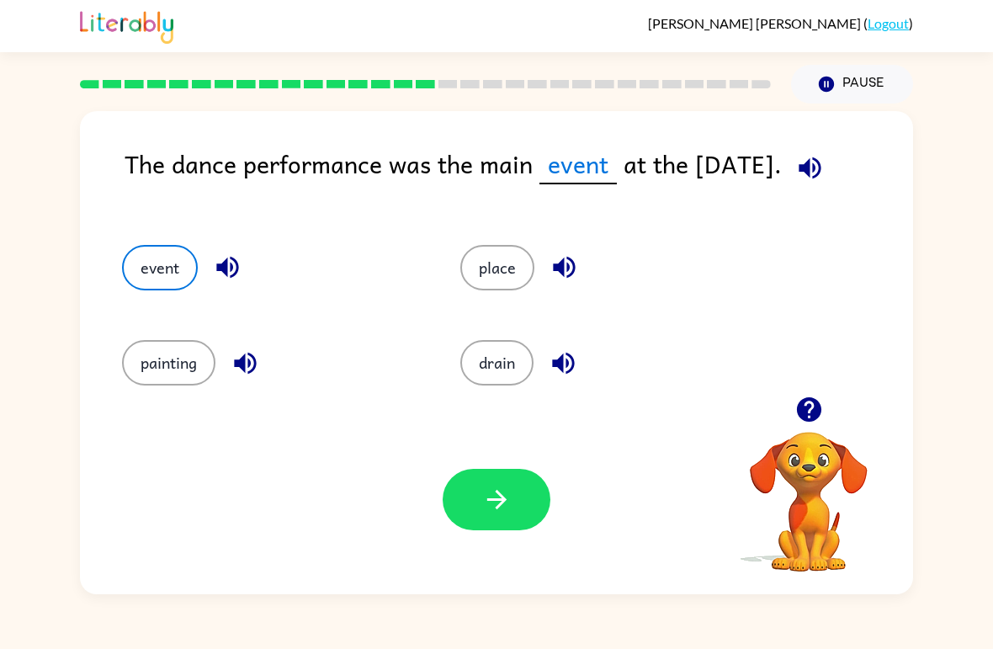
click at [493, 518] on button "button" at bounding box center [497, 499] width 108 height 61
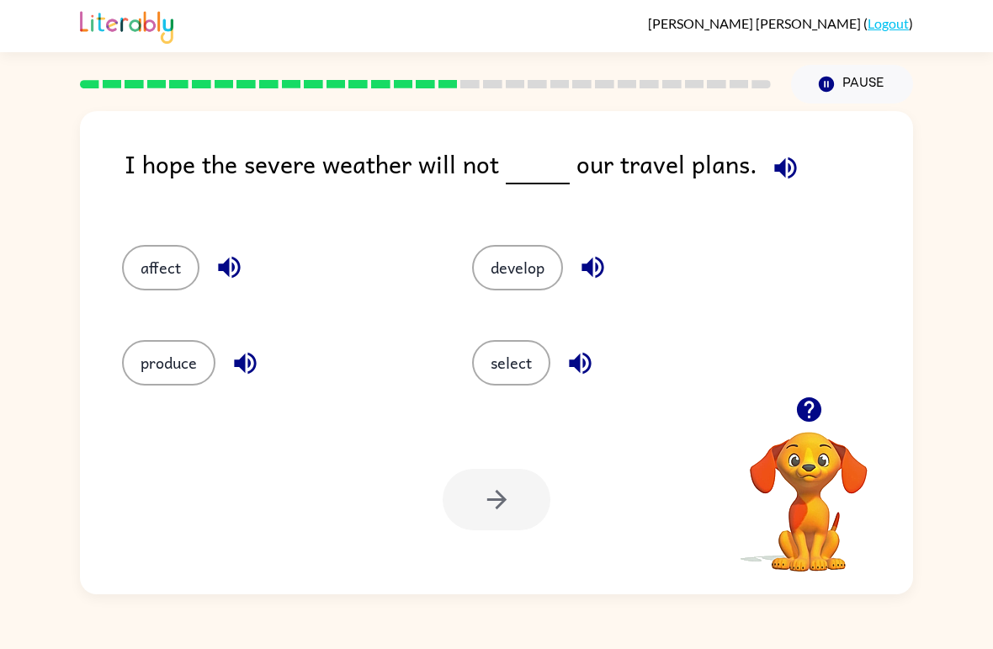
click at [146, 268] on button "affect" at bounding box center [160, 267] width 77 height 45
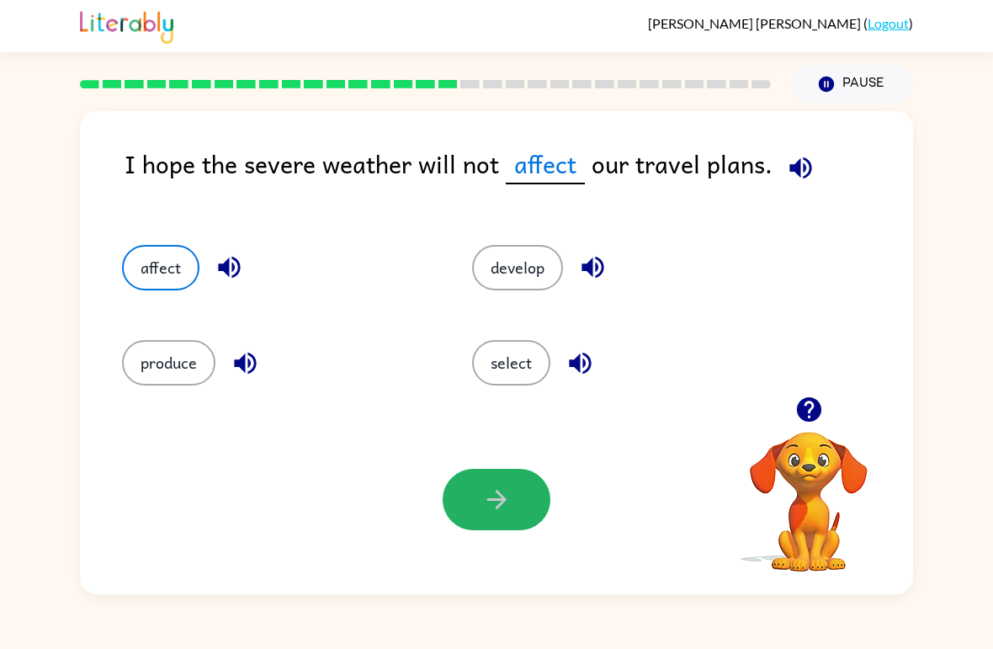
click at [518, 501] on button "button" at bounding box center [497, 499] width 108 height 61
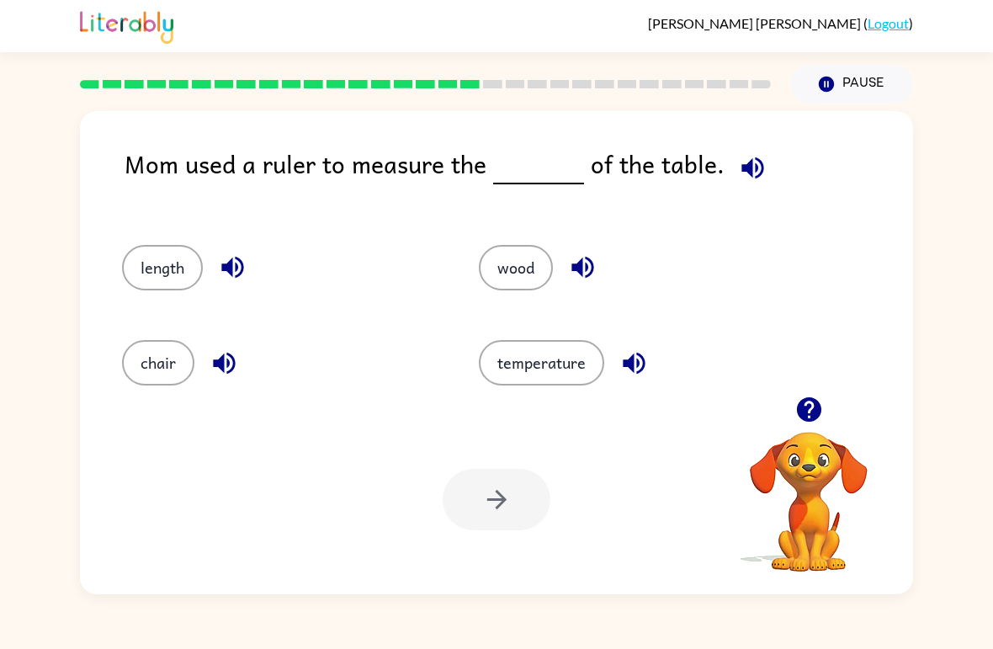
click at [140, 263] on button "length" at bounding box center [162, 267] width 81 height 45
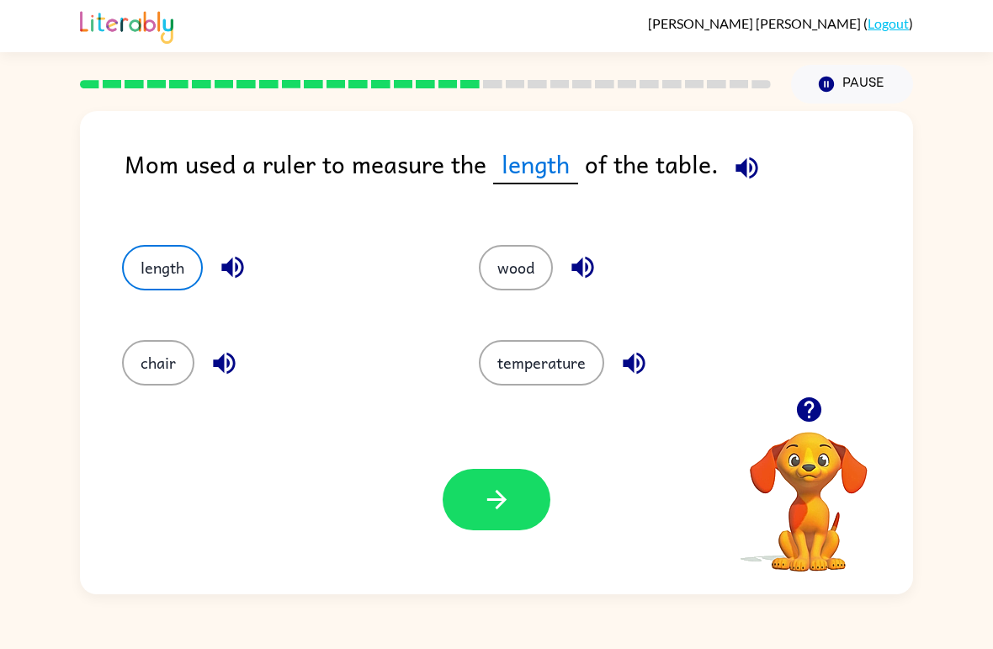
click at [497, 502] on icon "button" at bounding box center [496, 499] width 29 height 29
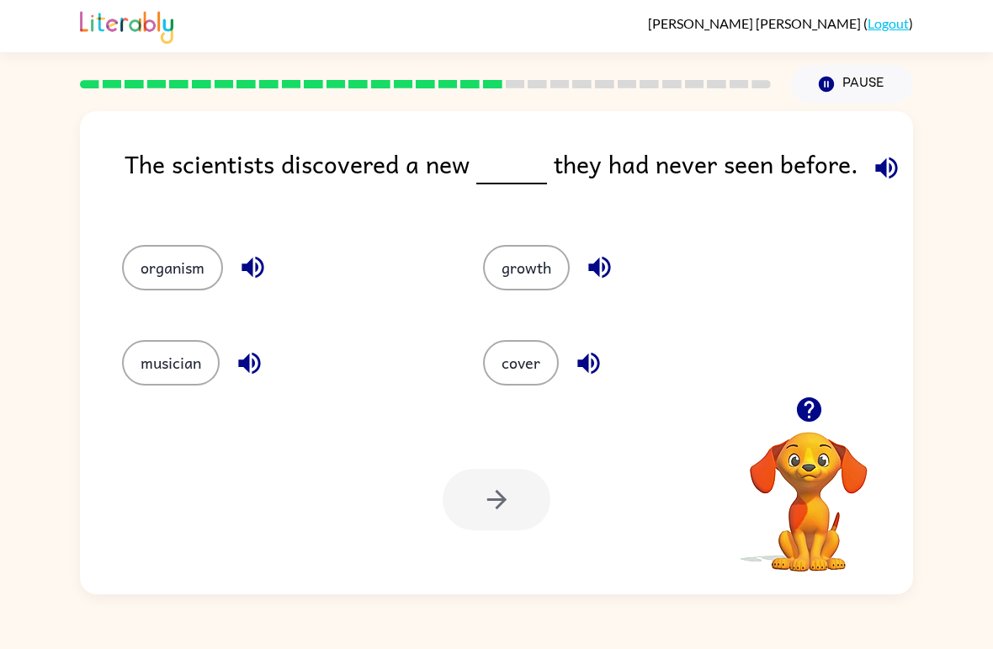
click at [171, 268] on button "organism" at bounding box center [172, 267] width 101 height 45
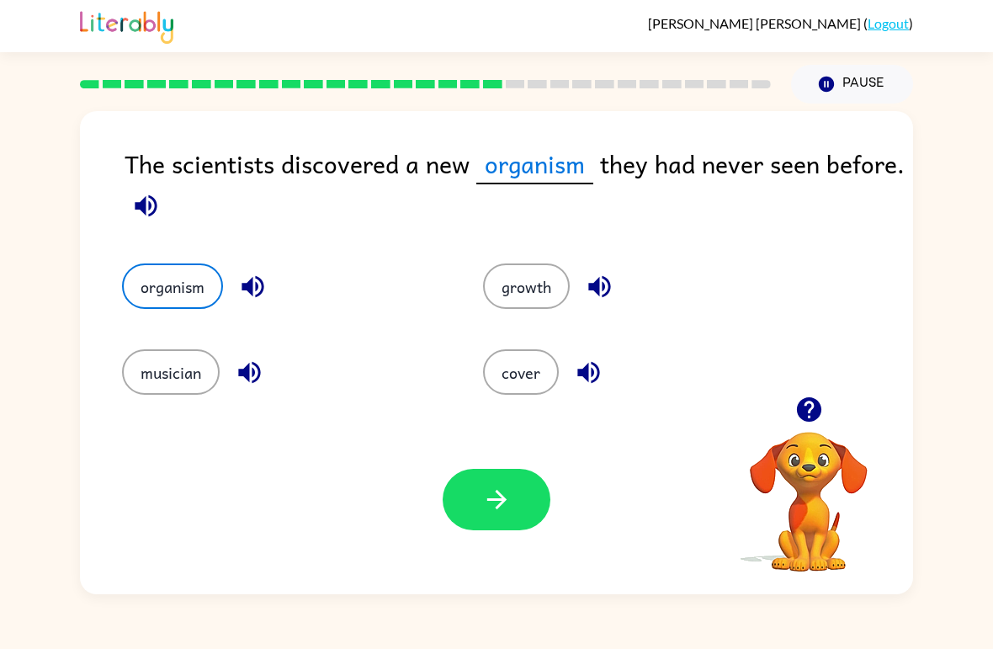
click at [482, 487] on icon "button" at bounding box center [496, 499] width 29 height 29
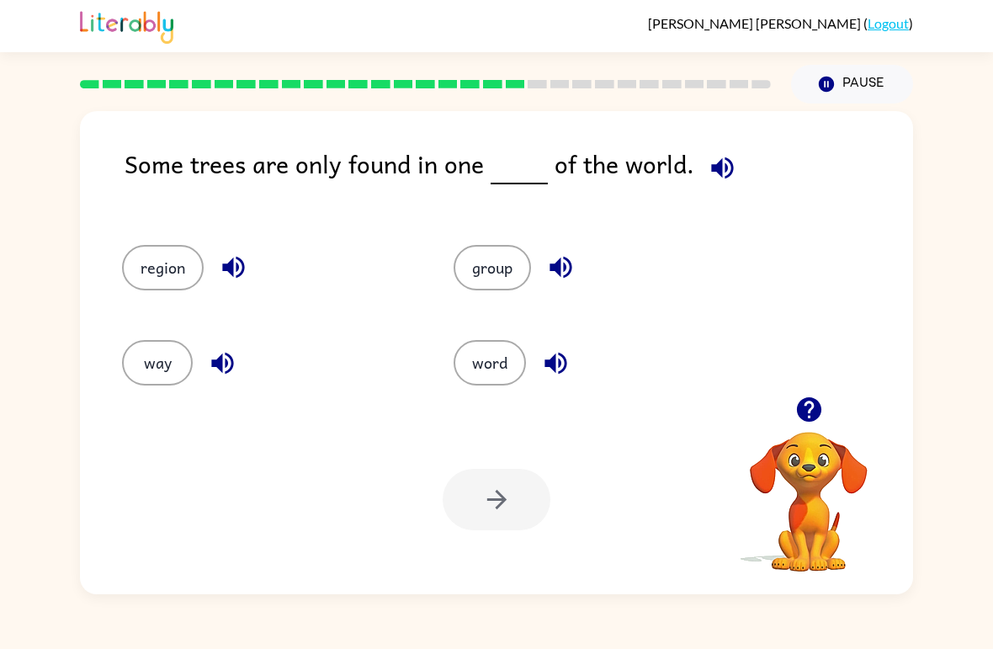
click at [161, 262] on button "region" at bounding box center [163, 267] width 82 height 45
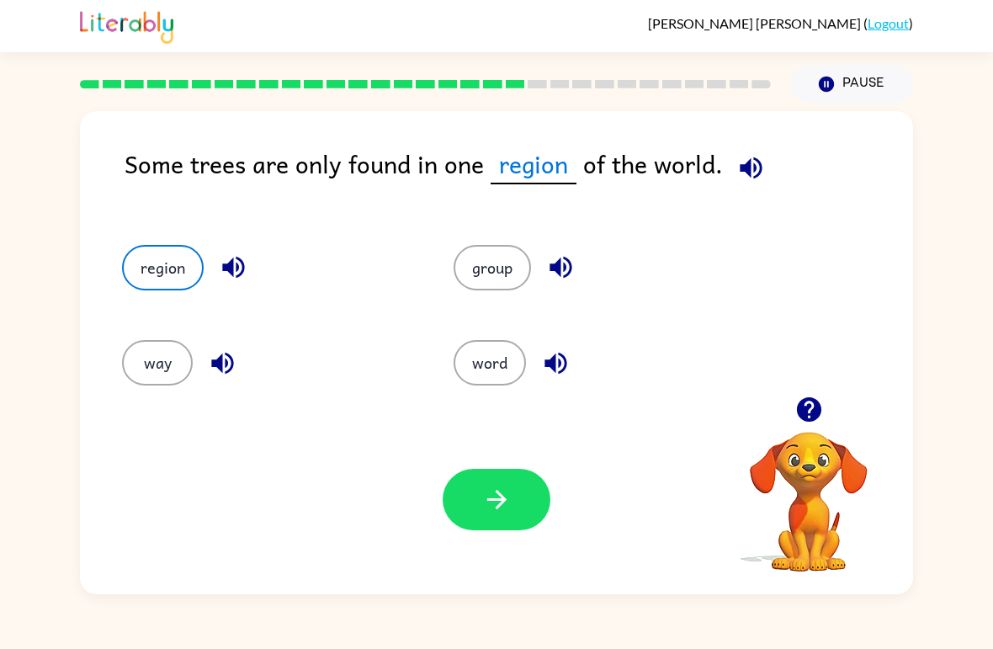
click at [517, 511] on button "button" at bounding box center [497, 499] width 108 height 61
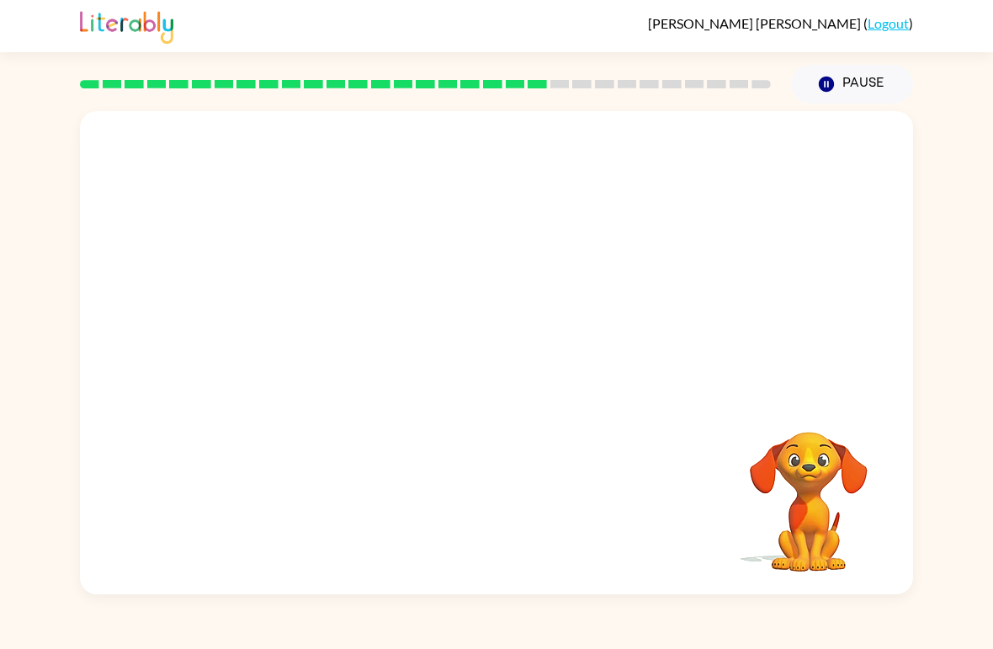
click at [570, 265] on video "Your browser must support playing .mp4 files to use Literably. Please try using…" at bounding box center [496, 253] width 833 height 285
click at [581, 269] on video "Your browser must support playing .mp4 files to use Literably. Please try using…" at bounding box center [496, 253] width 833 height 285
click at [607, 255] on video "Your browser must support playing .mp4 files to use Literably. Please try using…" at bounding box center [496, 253] width 833 height 285
click at [520, 369] on button "button" at bounding box center [497, 361] width 108 height 61
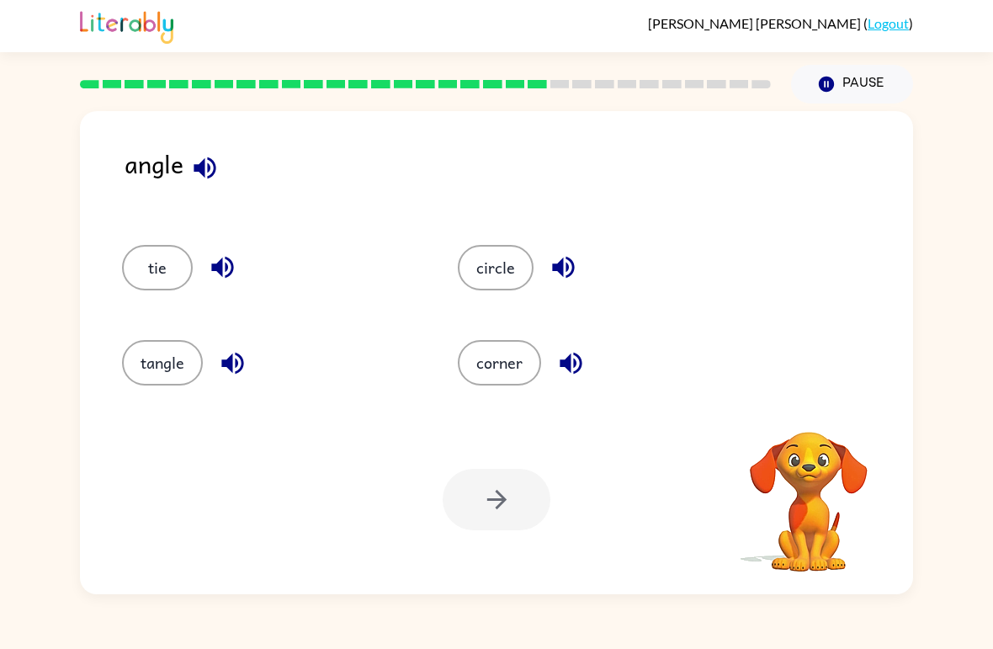
click at [162, 372] on button "tangle" at bounding box center [162, 362] width 81 height 45
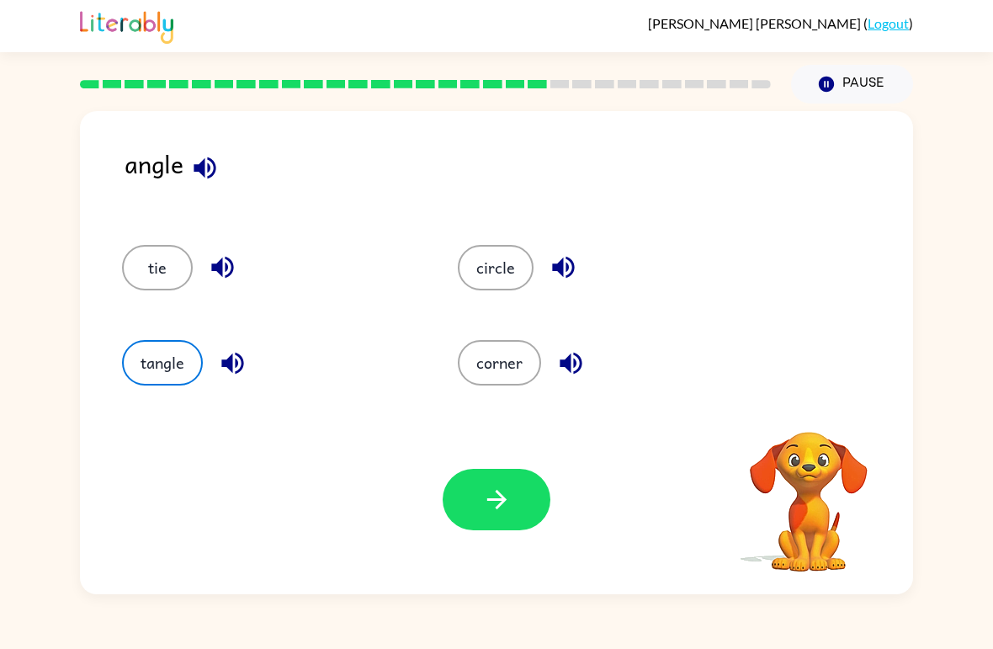
click at [509, 502] on icon "button" at bounding box center [496, 499] width 29 height 29
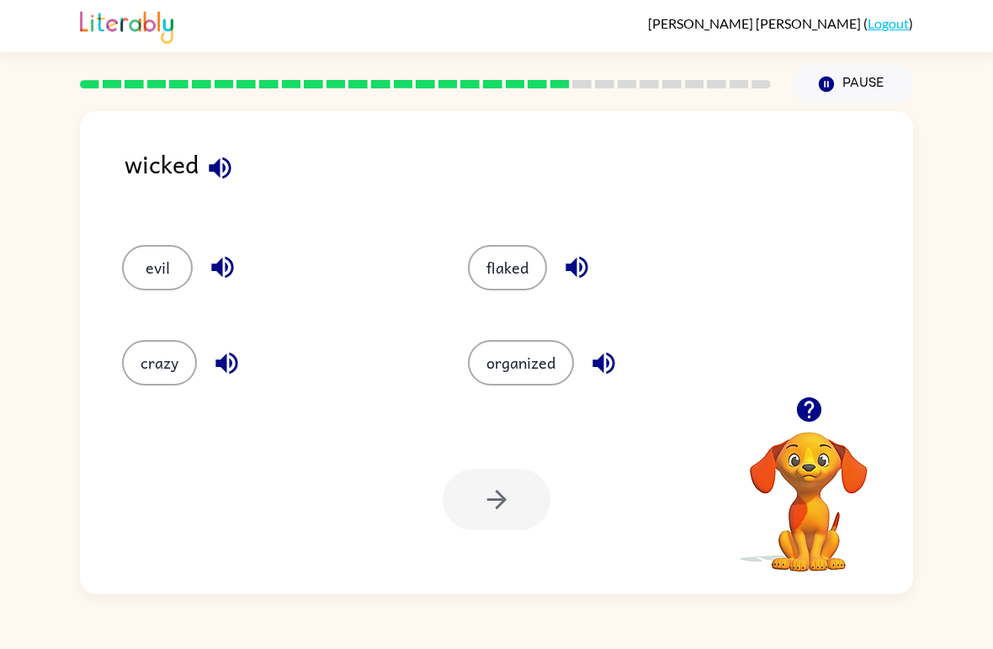
click at [138, 278] on button "evil" at bounding box center [157, 267] width 71 height 45
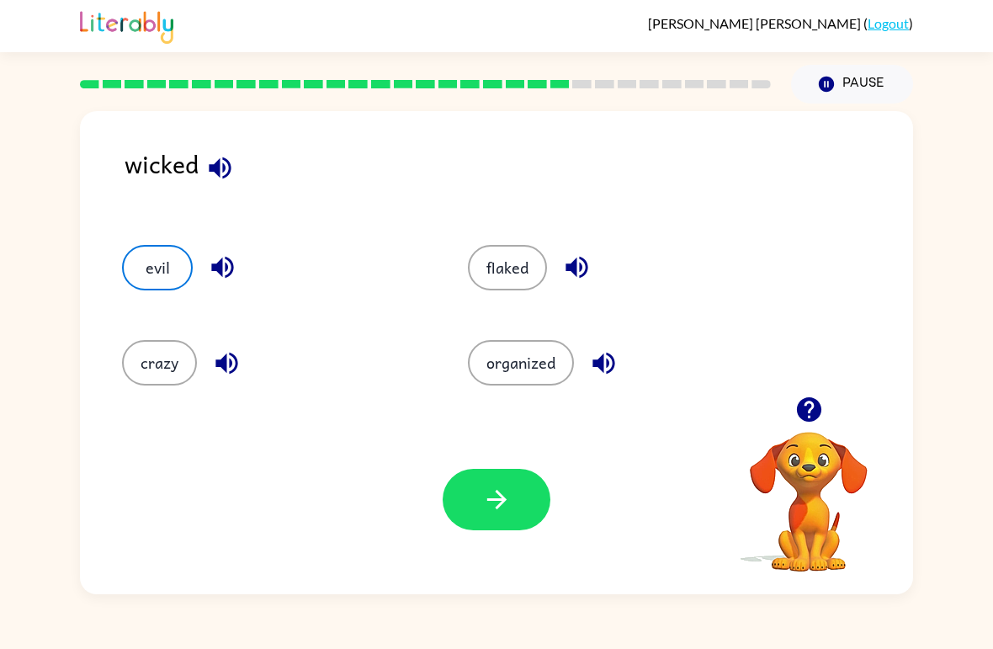
click at [483, 512] on icon "button" at bounding box center [496, 499] width 29 height 29
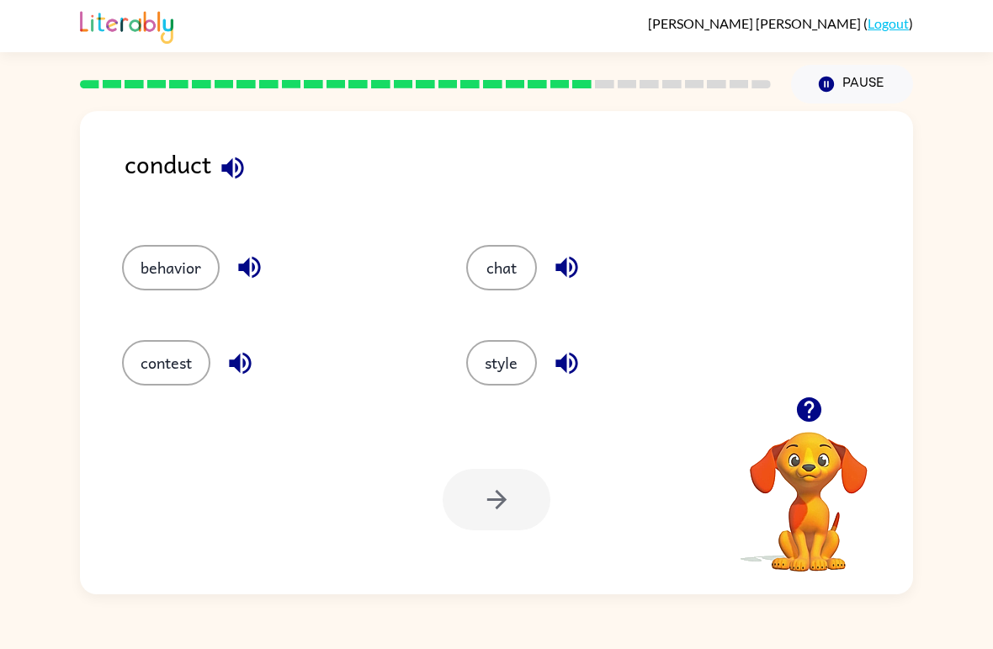
click at [171, 273] on button "behavior" at bounding box center [171, 267] width 98 height 45
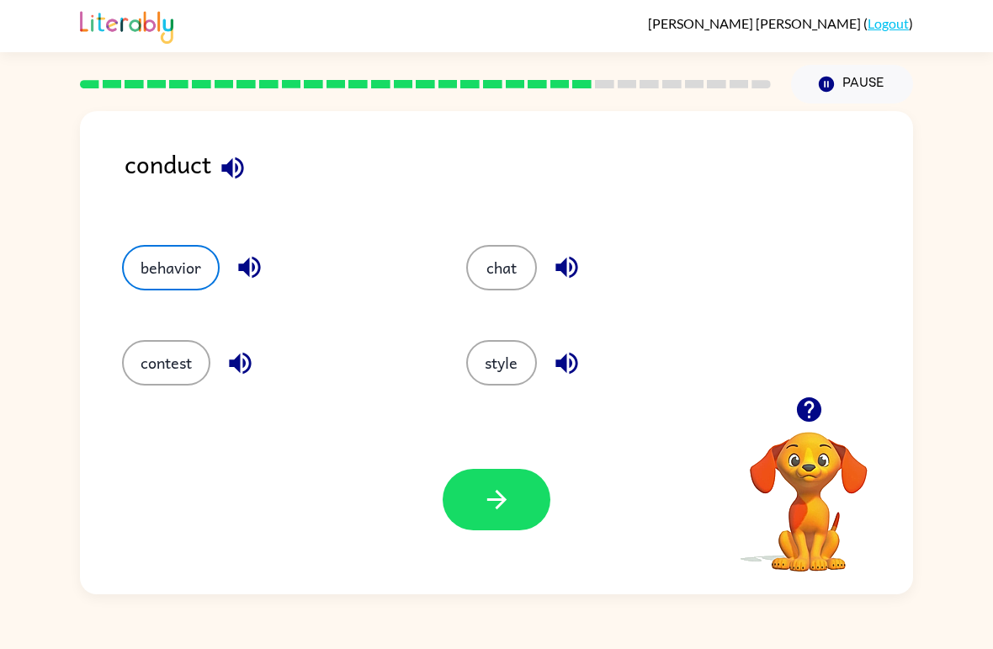
click at [506, 494] on icon "button" at bounding box center [496, 499] width 29 height 29
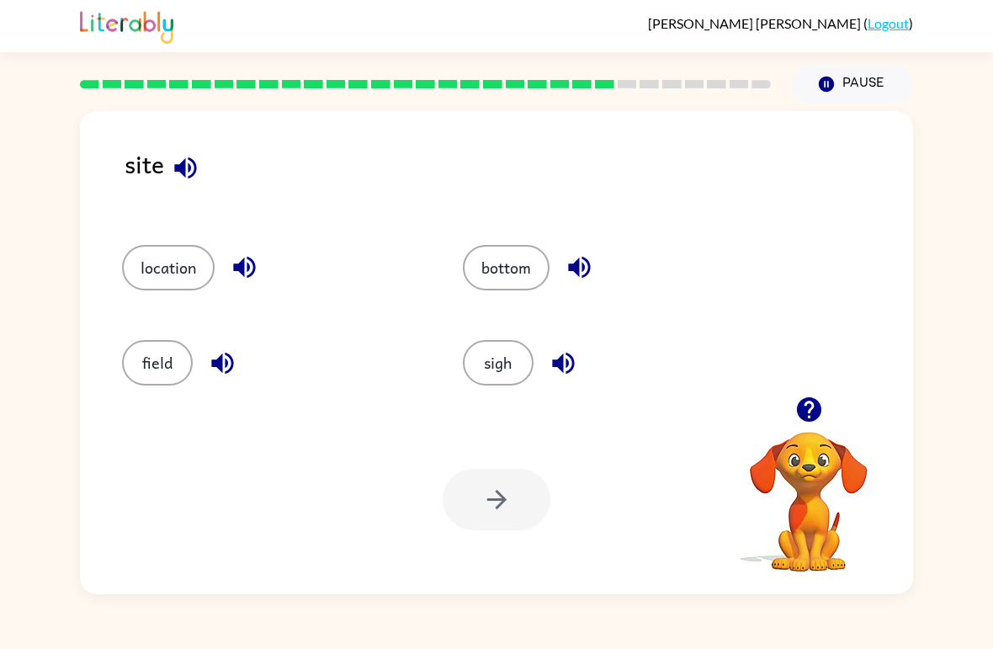
click at [517, 362] on button "sigh" at bounding box center [498, 362] width 71 height 45
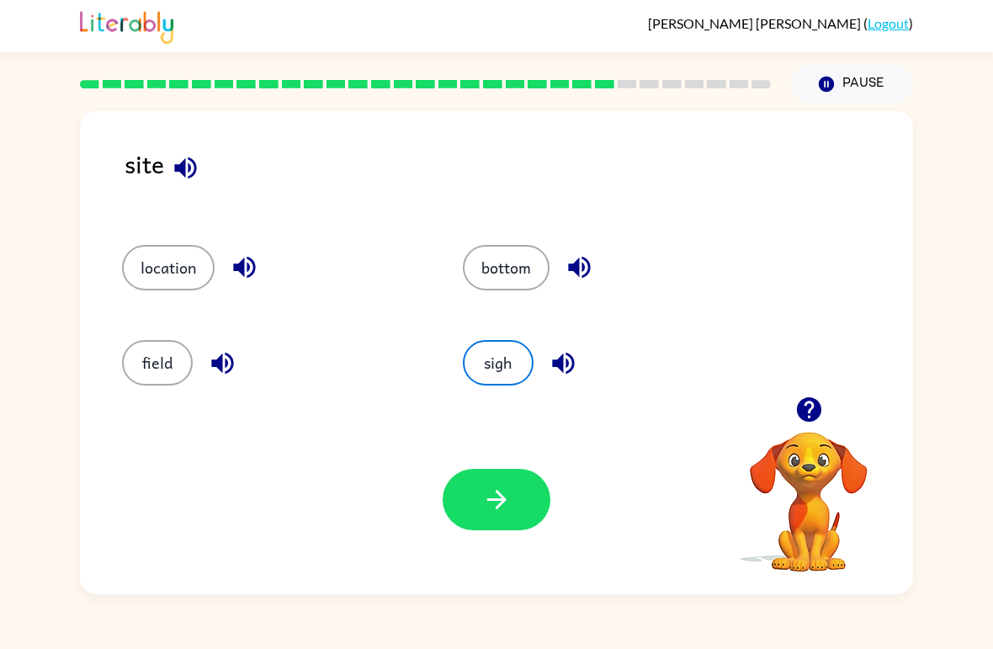
click at [525, 494] on button "button" at bounding box center [497, 499] width 108 height 61
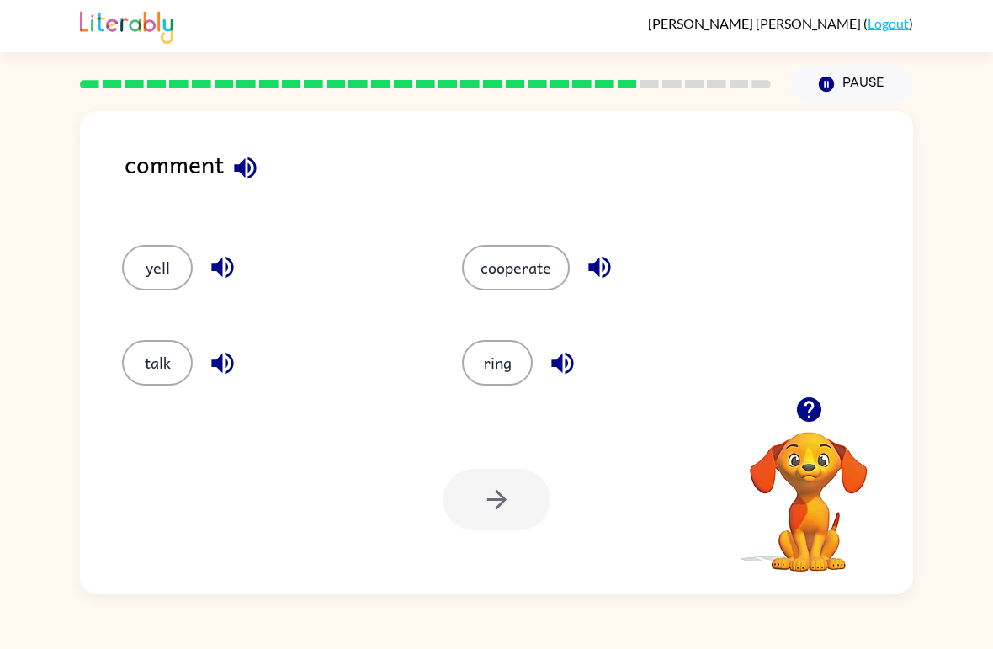
click at [528, 524] on div at bounding box center [497, 499] width 108 height 61
click at [166, 371] on button "talk" at bounding box center [157, 362] width 71 height 45
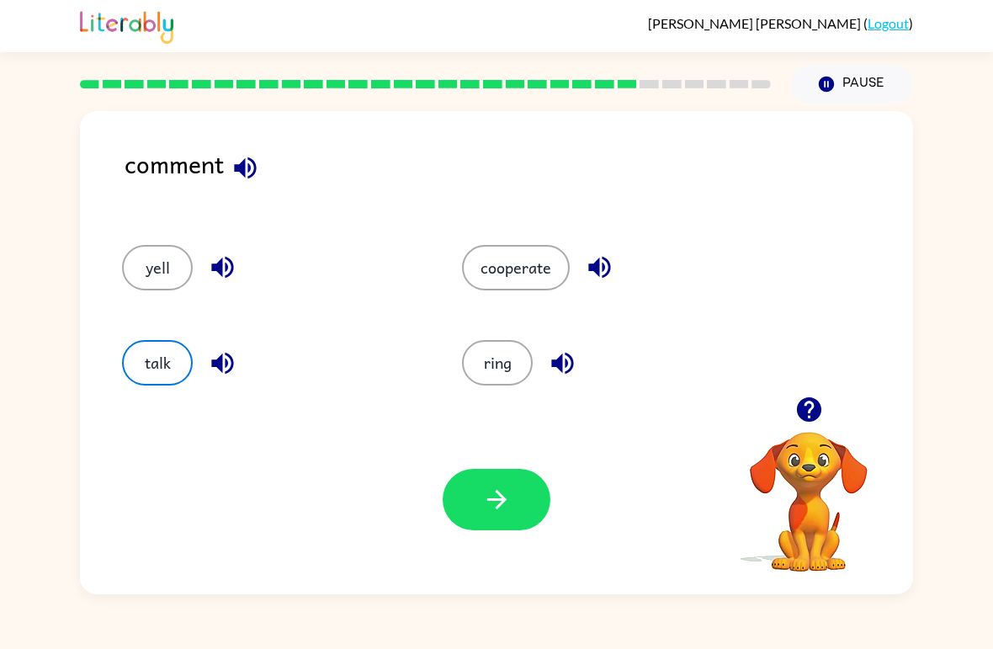
click at [512, 487] on button "button" at bounding box center [497, 499] width 108 height 61
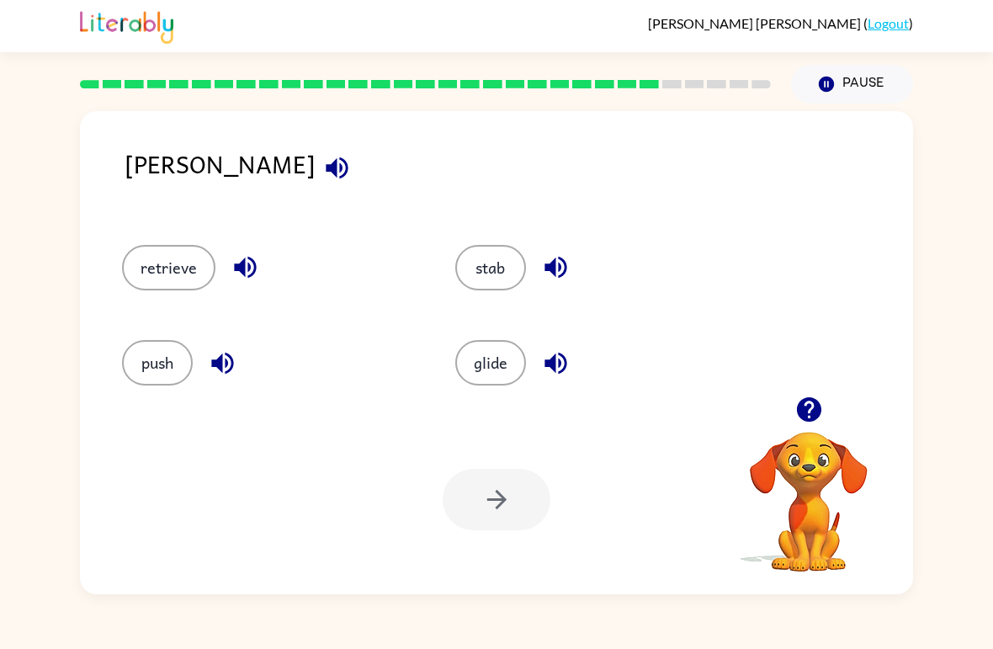
click at [483, 263] on button "stab" at bounding box center [490, 267] width 71 height 45
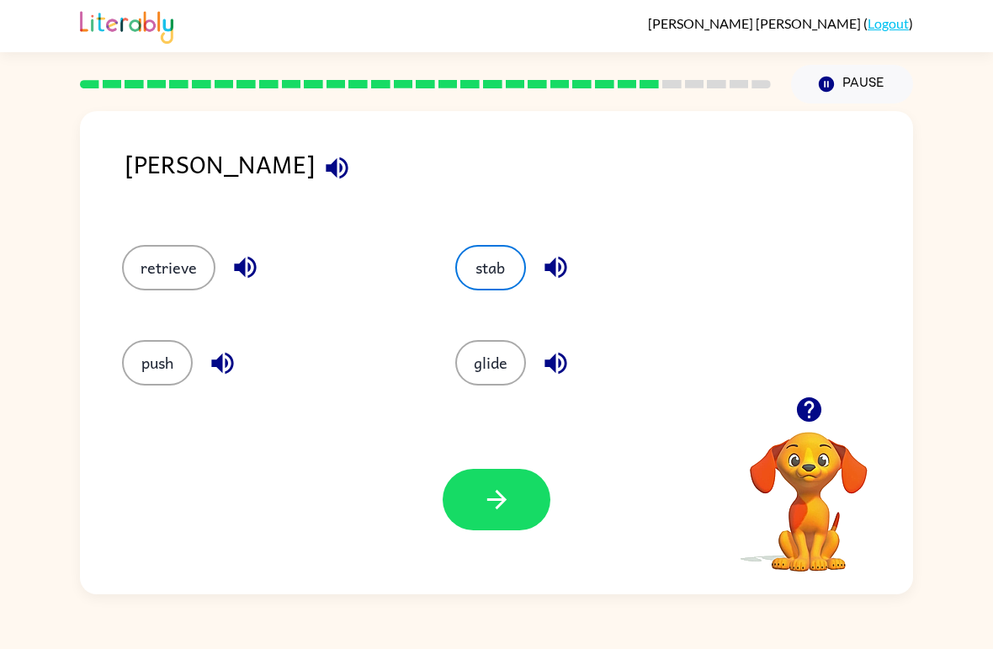
click at [501, 482] on button "button" at bounding box center [497, 499] width 108 height 61
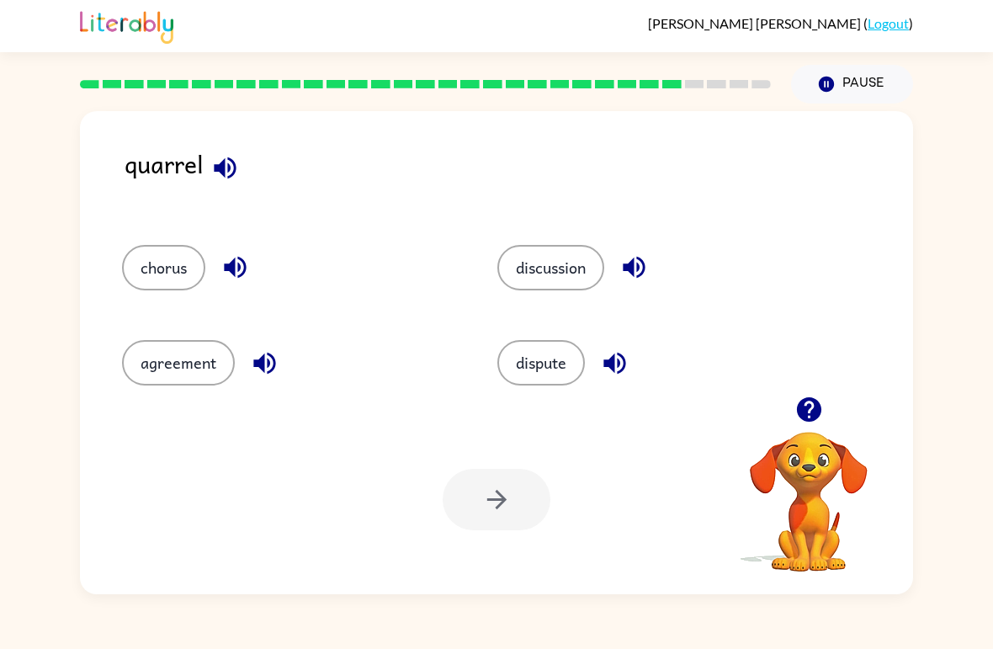
click at [546, 278] on button "discussion" at bounding box center [550, 267] width 107 height 45
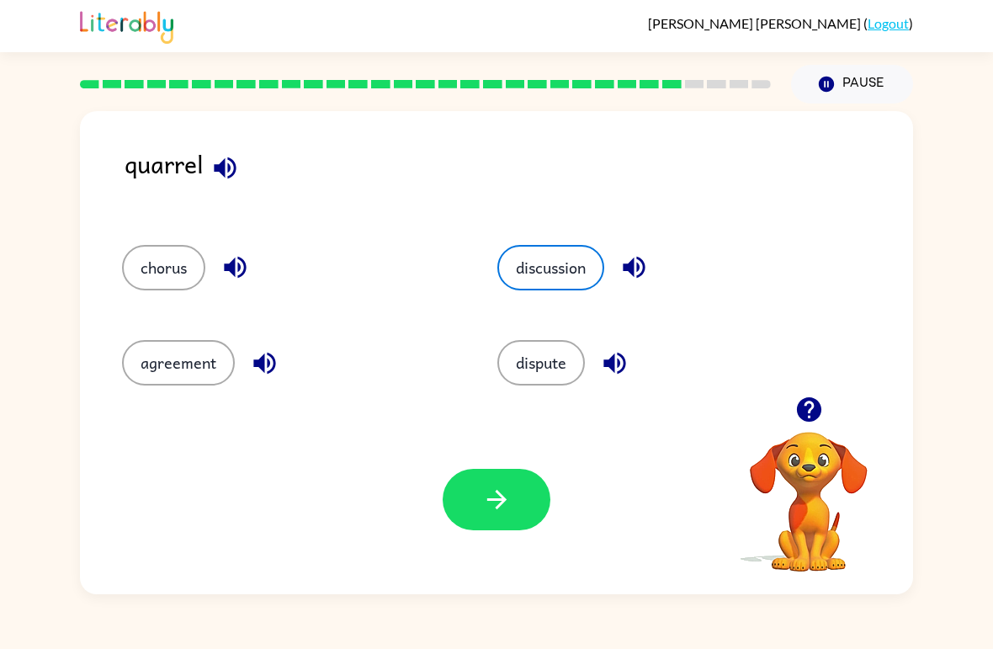
click at [529, 505] on button "button" at bounding box center [497, 499] width 108 height 61
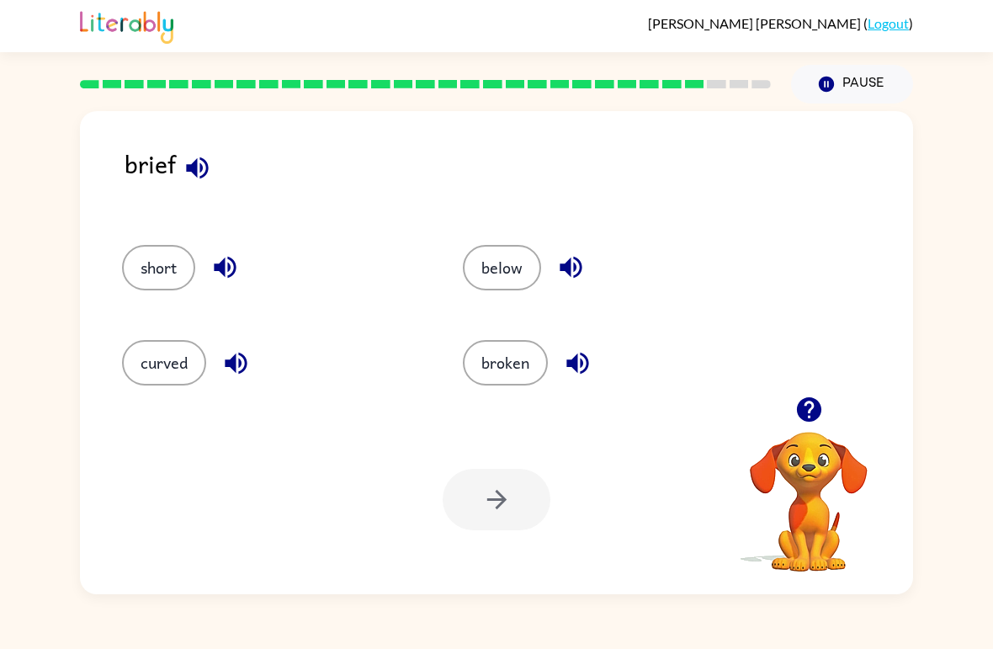
click at [511, 357] on button "broken" at bounding box center [505, 362] width 85 height 45
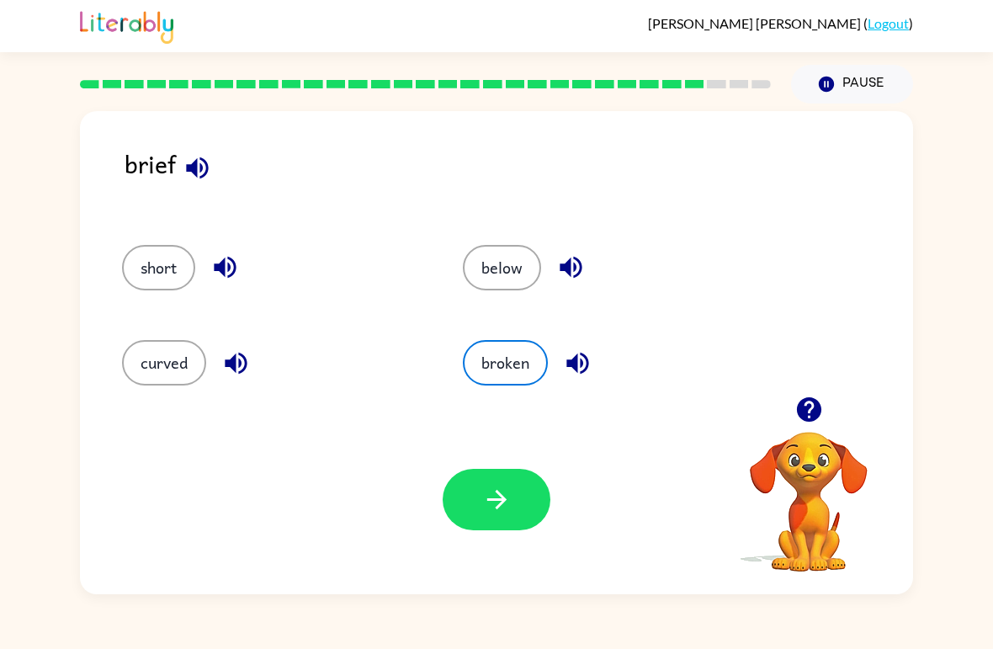
click at [506, 499] on icon "button" at bounding box center [496, 499] width 29 height 29
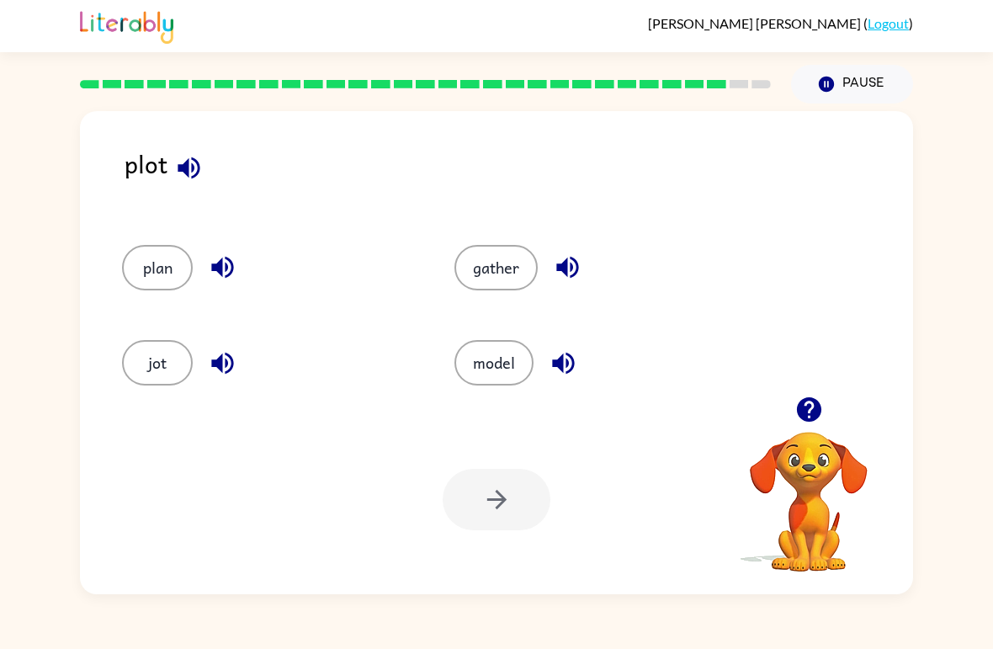
click at [152, 263] on button "plan" at bounding box center [157, 267] width 71 height 45
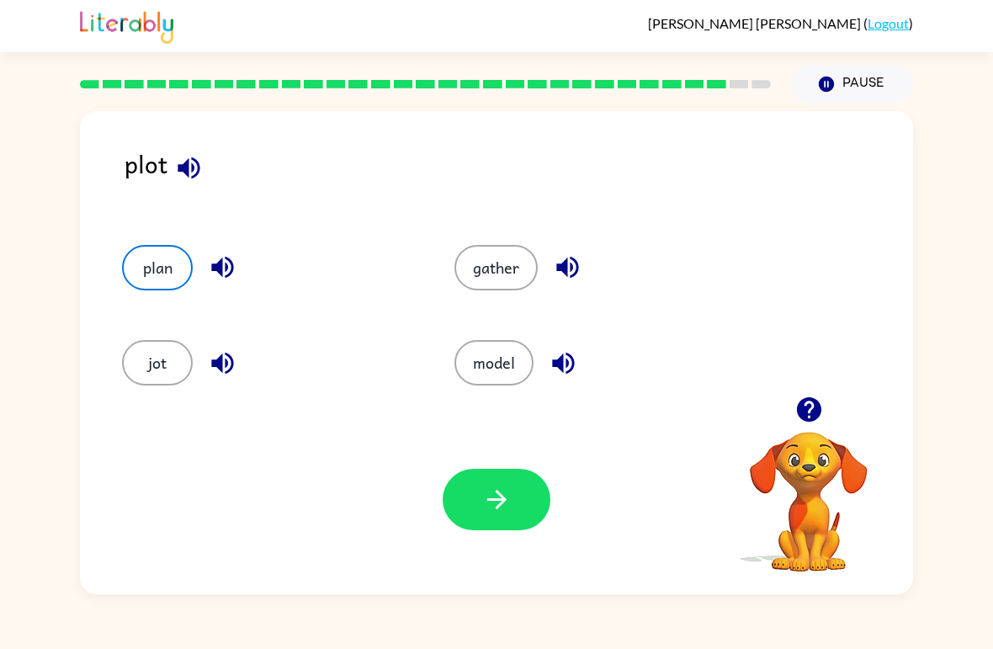
click at [480, 498] on button "button" at bounding box center [497, 499] width 108 height 61
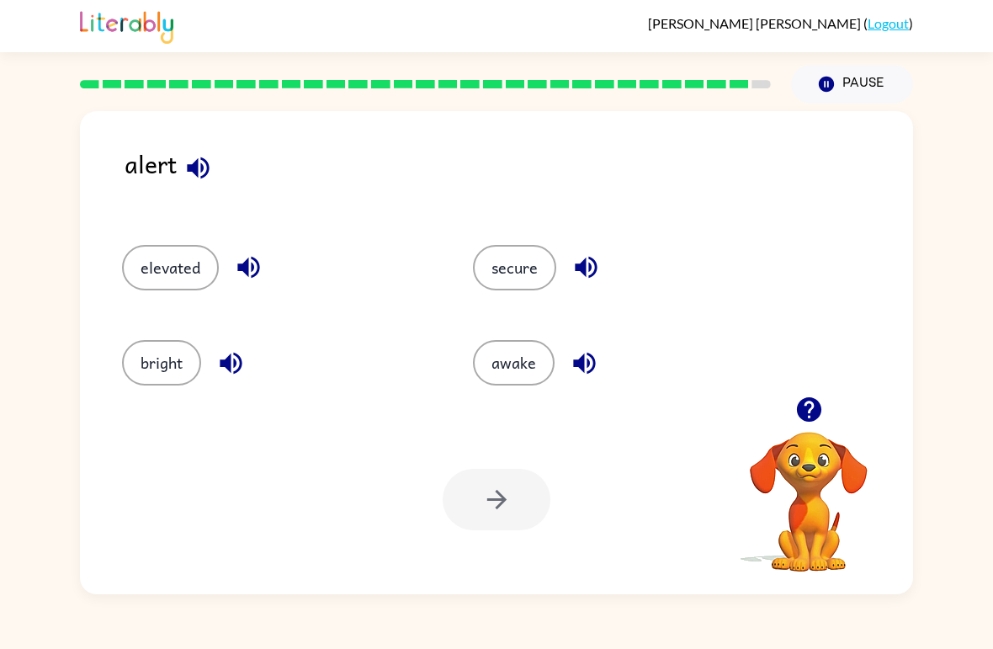
click at [525, 263] on button "secure" at bounding box center [514, 267] width 83 height 45
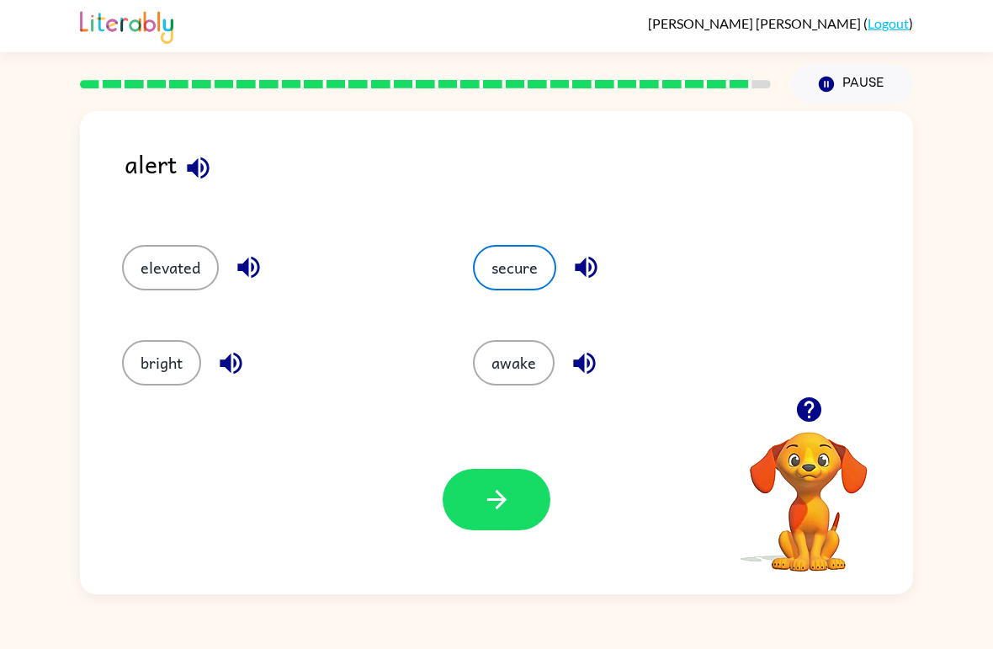
click at [519, 509] on button "button" at bounding box center [497, 499] width 108 height 61
